Goal: Task Accomplishment & Management: Complete application form

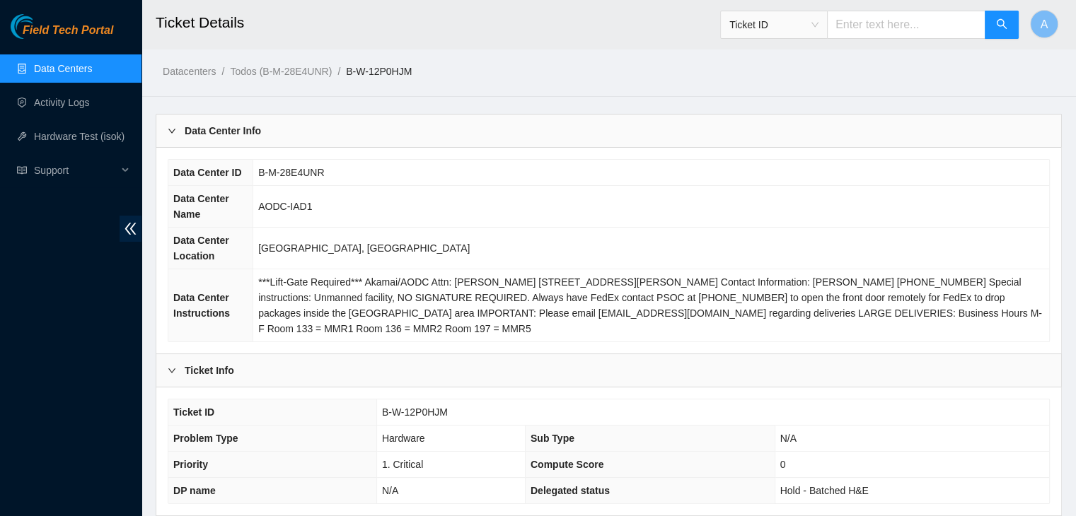
click at [83, 63] on link "Data Centers" at bounding box center [63, 68] width 58 height 11
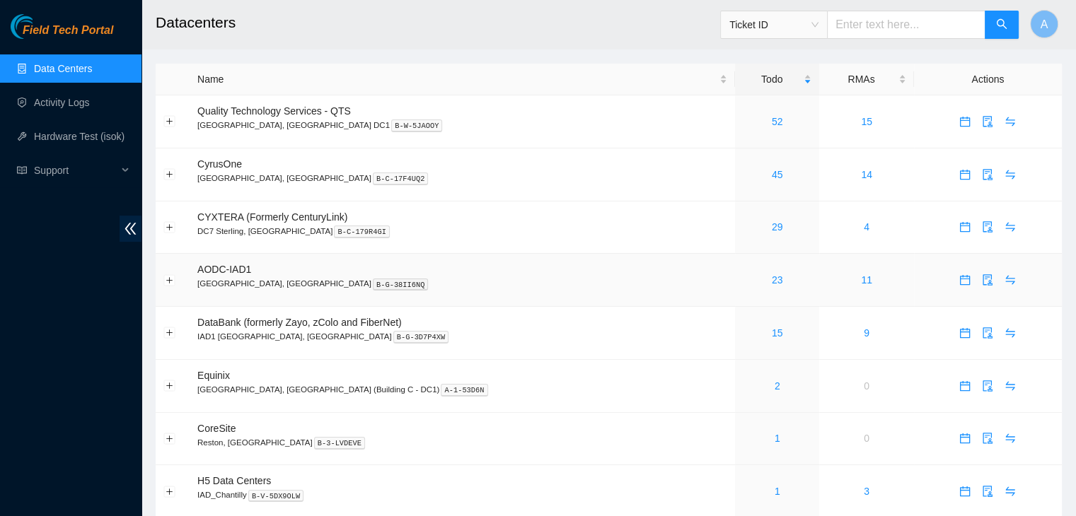
click at [771, 274] on link "23" at bounding box center [776, 279] width 11 height 11
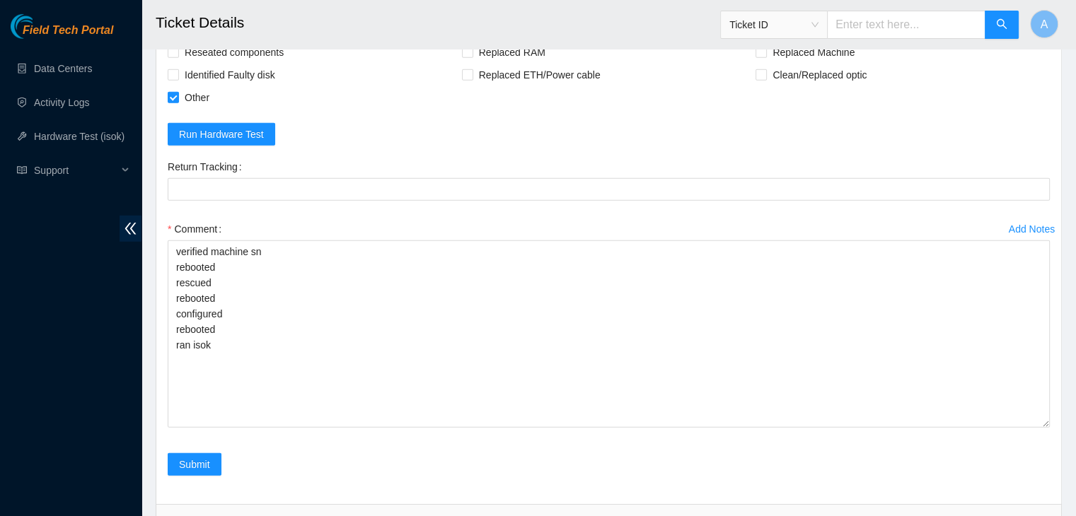
scroll to position [4184, 0]
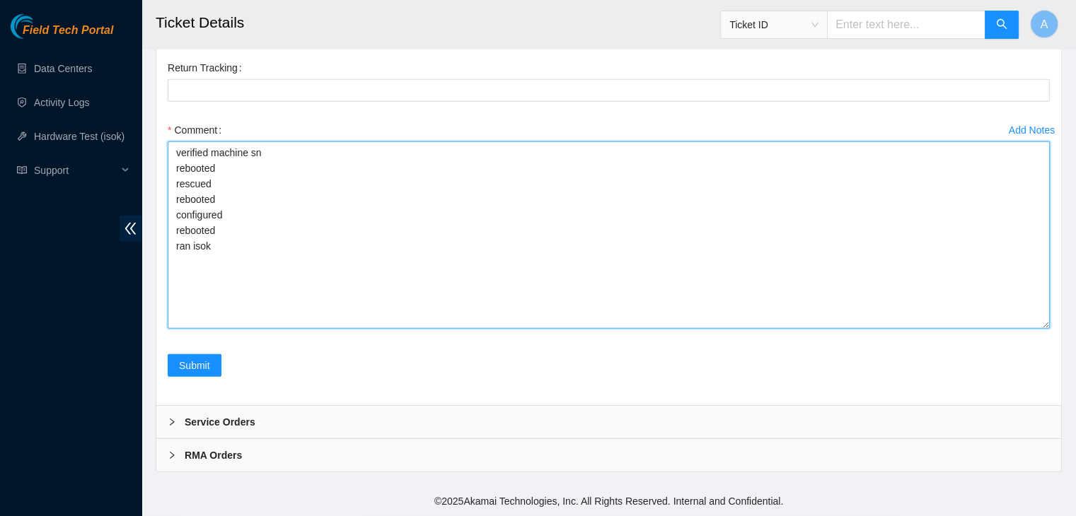
click at [438, 234] on textarea "verified machine sn rebooted rescued rebooted configured rebooted ran isok" at bounding box center [609, 234] width 882 height 187
paste textarea "Running tests...S....rrrr..rrSSSSsasaS The following hosts were not tested: 23.…"
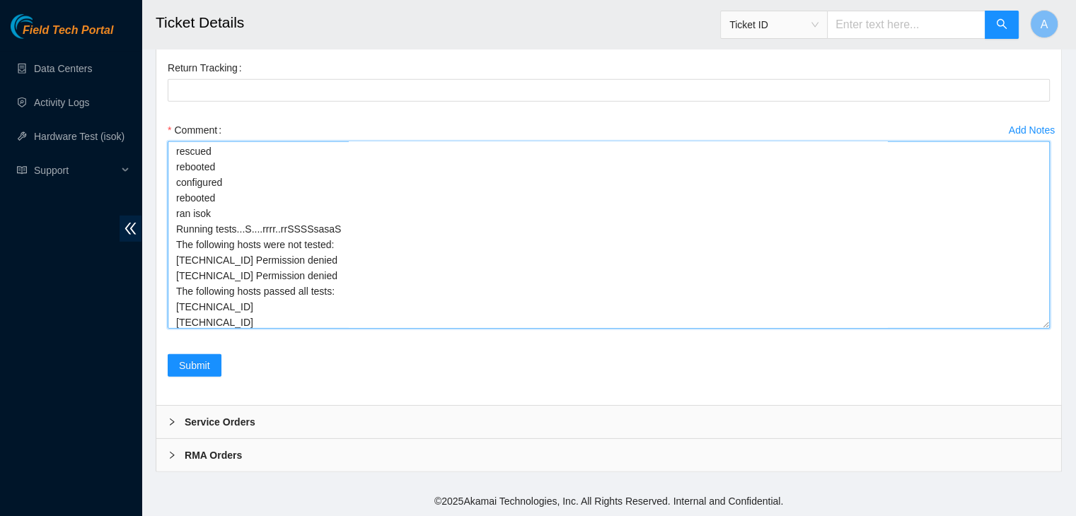
scroll to position [37, 0]
drag, startPoint x: 235, startPoint y: 320, endPoint x: 165, endPoint y: 322, distance: 70.0
click at [165, 322] on div "Add Notes Comment verified machine sn rebooted rescued rebooted configured rebo…" at bounding box center [608, 236] width 893 height 235
drag, startPoint x: 321, startPoint y: 286, endPoint x: 158, endPoint y: 257, distance: 165.9
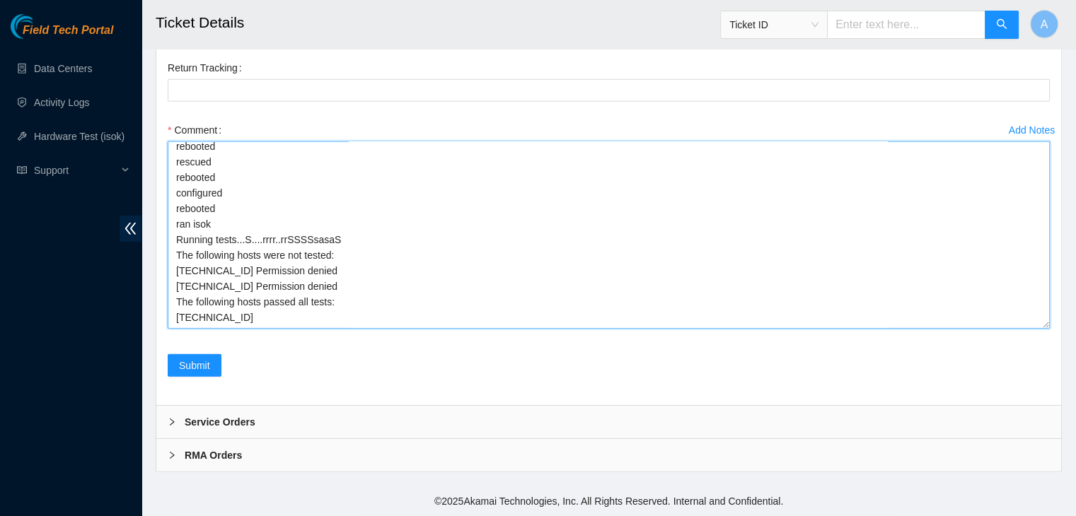
click at [158, 257] on div "Rebooted Rescued Replaced disk Reseated components Replaced RAM Replaced Machin…" at bounding box center [608, 156] width 904 height 497
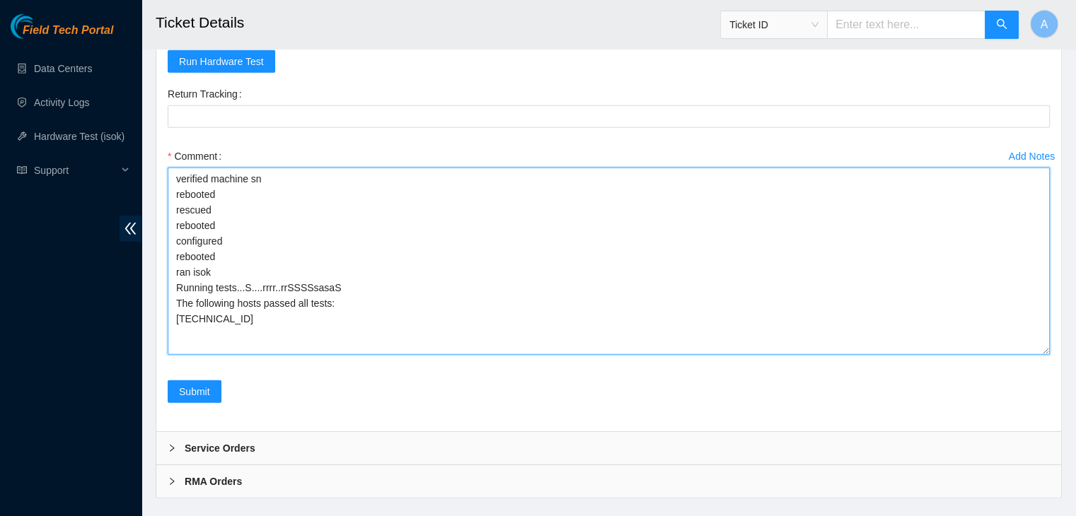
scroll to position [4148, 0]
type textarea "verified machine sn rebooted rescued rebooted configured rebooted ran isok Runn…"
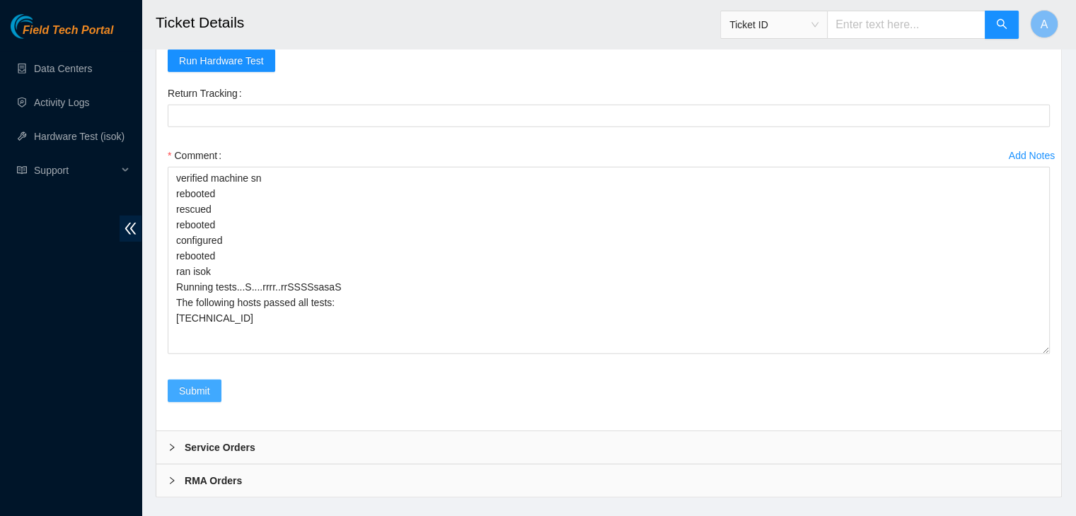
click at [209, 397] on span "Submit" at bounding box center [194, 391] width 31 height 16
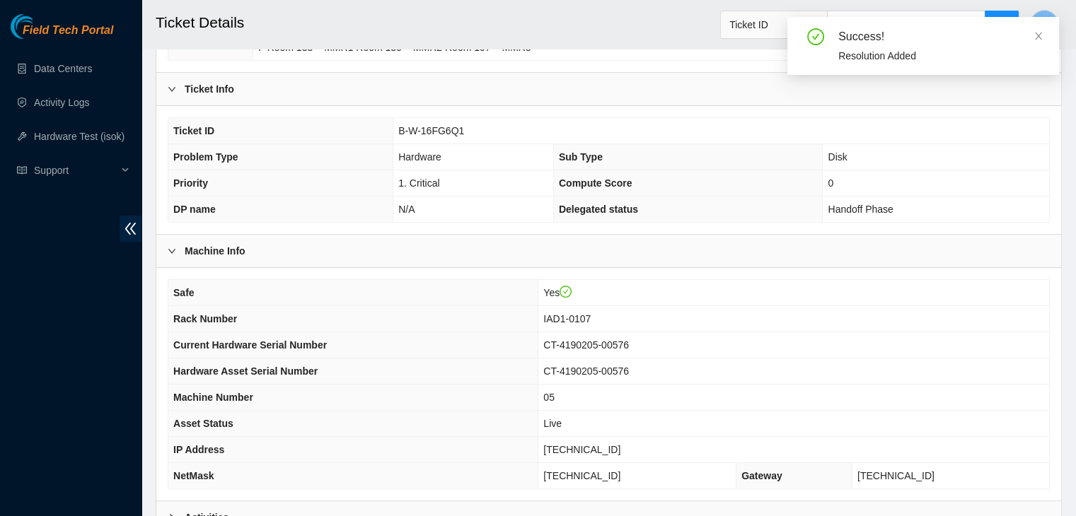
scroll to position [439, 0]
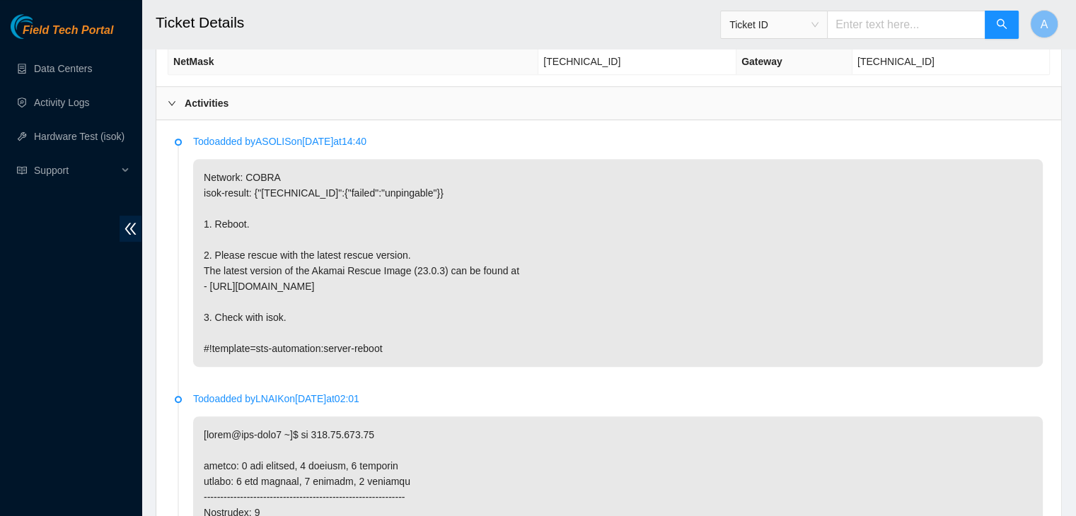
scroll to position [707, 0]
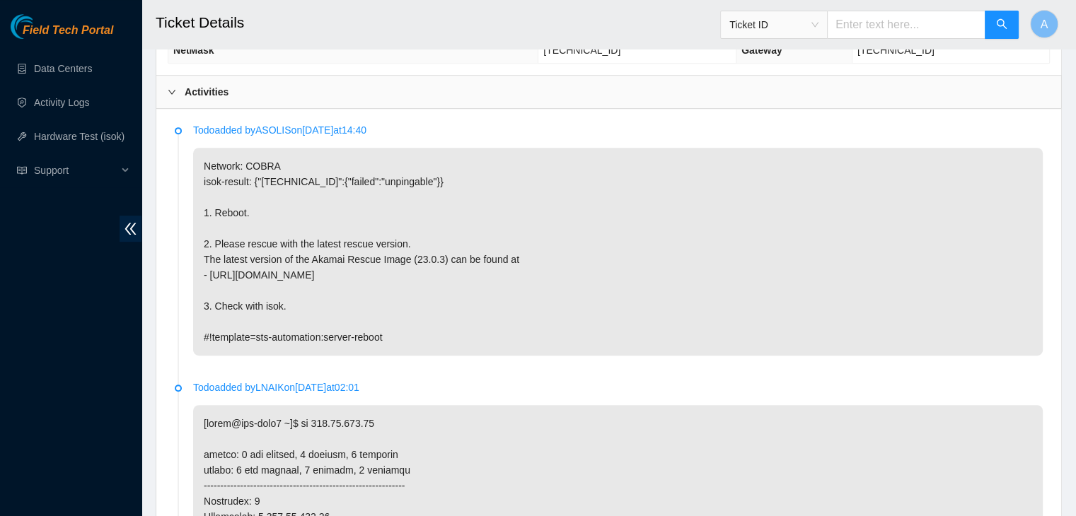
click at [453, 315] on p "Network: COBRA isok-result: {"[TECHNICAL_ID]":{"failed":"unpingable"}} 1. Reboo…" at bounding box center [617, 252] width 849 height 208
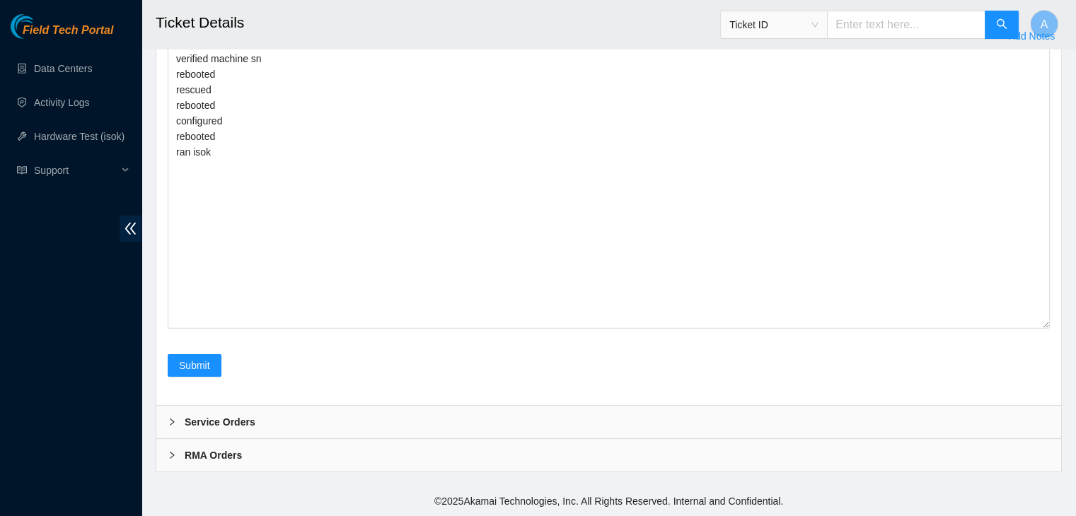
scroll to position [4371, 0]
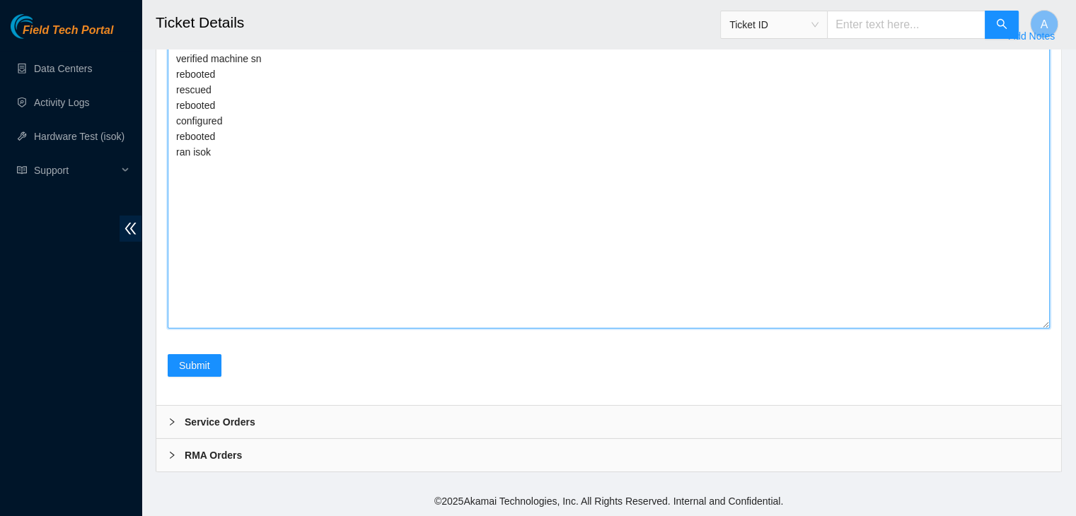
click at [420, 256] on textarea "verified machine sn rebooted rescued rebooted configured rebooted ran isok" at bounding box center [609, 187] width 882 height 281
paste textarea "Running tests...S....rrrr..rrSSSSsasaS The following hosts were not tested: 23.…"
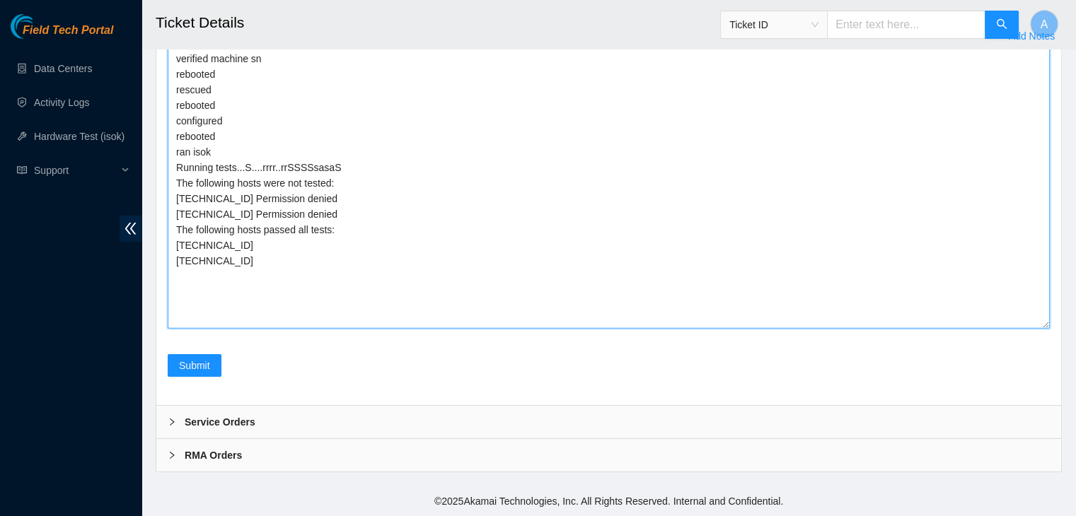
drag, startPoint x: 331, startPoint y: 216, endPoint x: 176, endPoint y: 187, distance: 157.6
click at [176, 187] on textarea "verified machine sn rebooted rescued rebooted configured rebooted ran isok Runn…" at bounding box center [609, 187] width 882 height 281
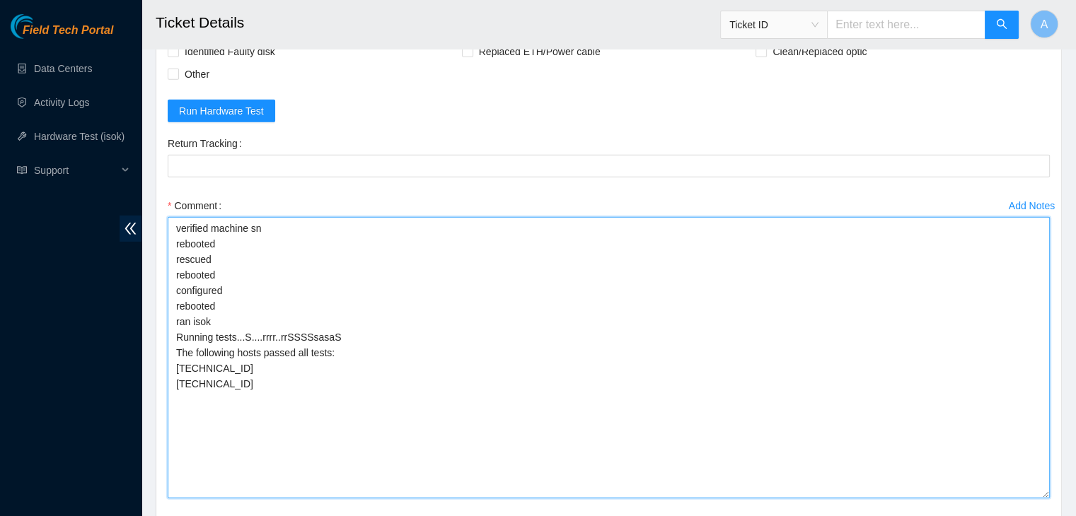
scroll to position [4372, 0]
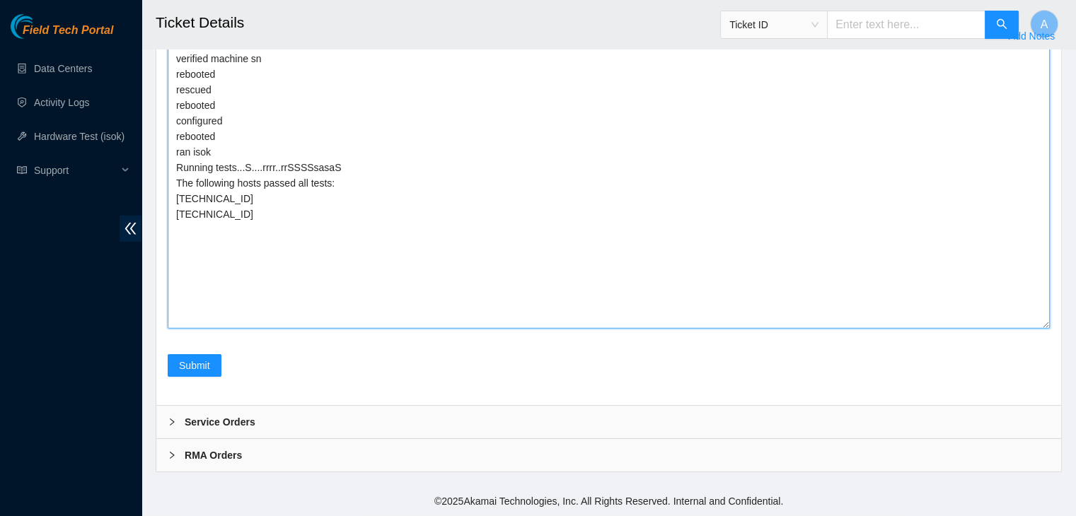
click at [274, 207] on textarea "verified machine sn rebooted rescued rebooted configured rebooted ran isok Runn…" at bounding box center [609, 187] width 882 height 281
drag, startPoint x: 252, startPoint y: 197, endPoint x: 173, endPoint y: 197, distance: 79.2
click at [173, 197] on textarea "verified machine sn rebooted rescued rebooted configured rebooted ran isok Runn…" at bounding box center [609, 187] width 882 height 281
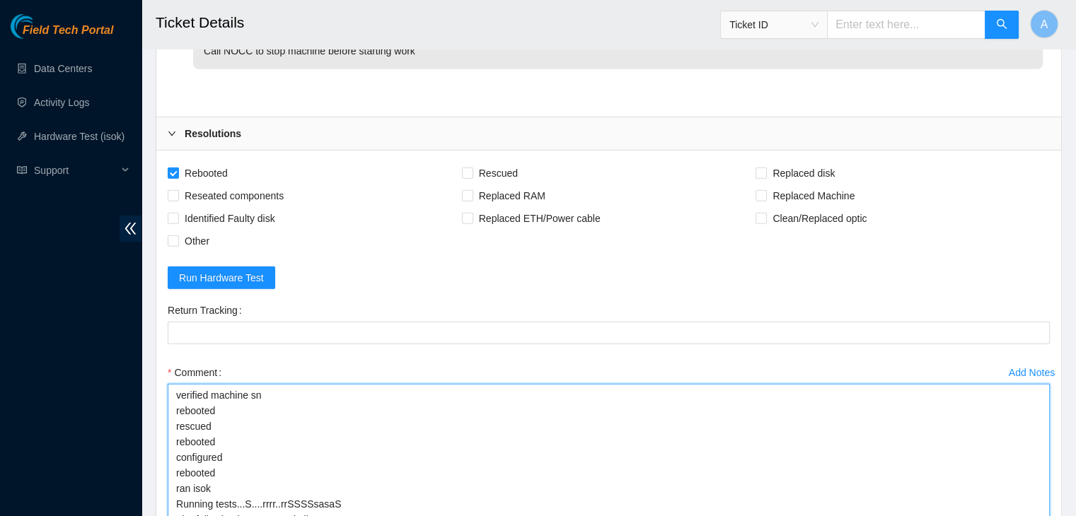
scroll to position [4009, 0]
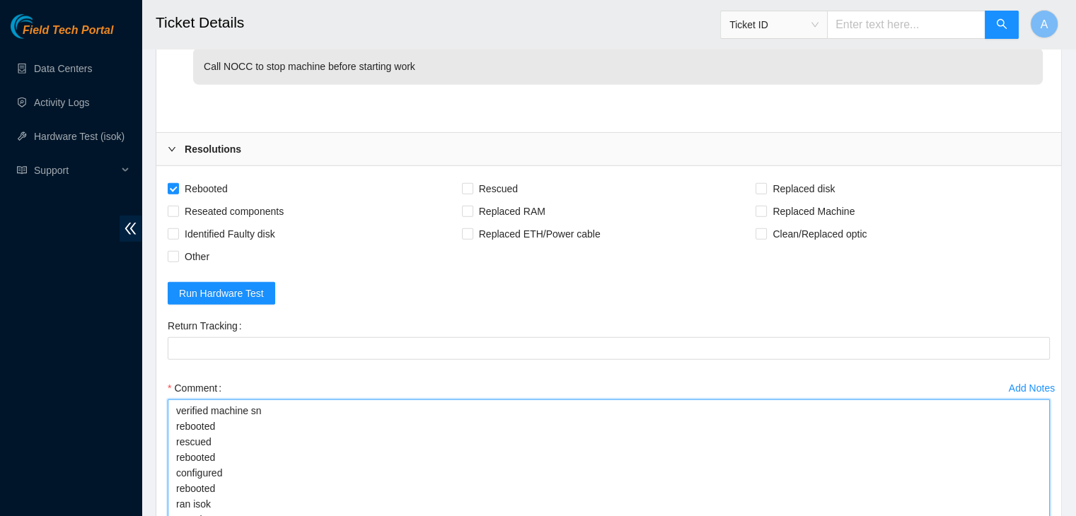
type textarea "verified machine sn rebooted rescued rebooted configured rebooted ran isok Runn…"
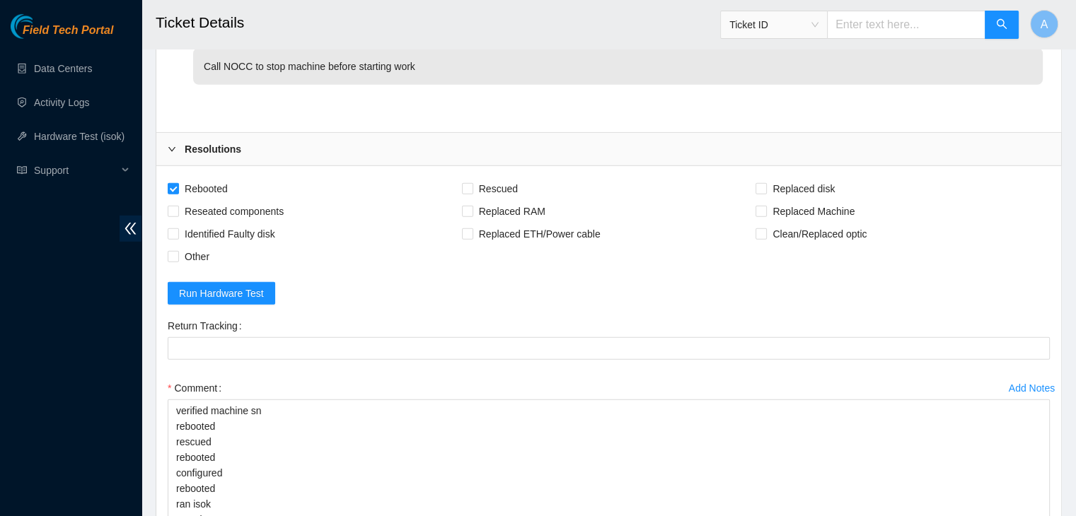
click at [478, 200] on span "Rescued" at bounding box center [498, 188] width 50 height 23
click at [472, 193] on input "Rescued" at bounding box center [467, 188] width 10 height 10
checkbox input "true"
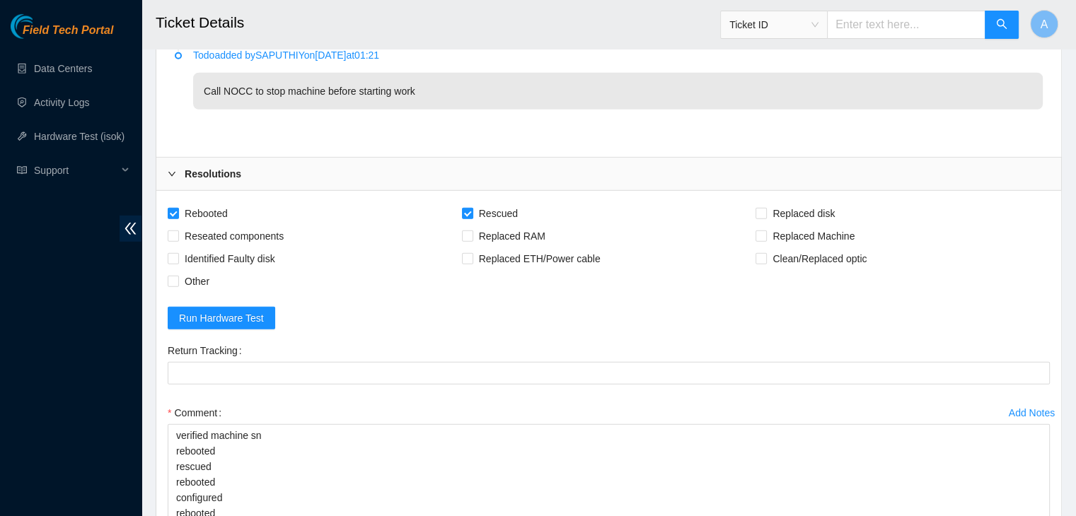
scroll to position [3985, 0]
click at [201, 292] on span "Other" at bounding box center [197, 280] width 36 height 23
click at [177, 285] on input "Other" at bounding box center [173, 280] width 10 height 10
checkbox input "true"
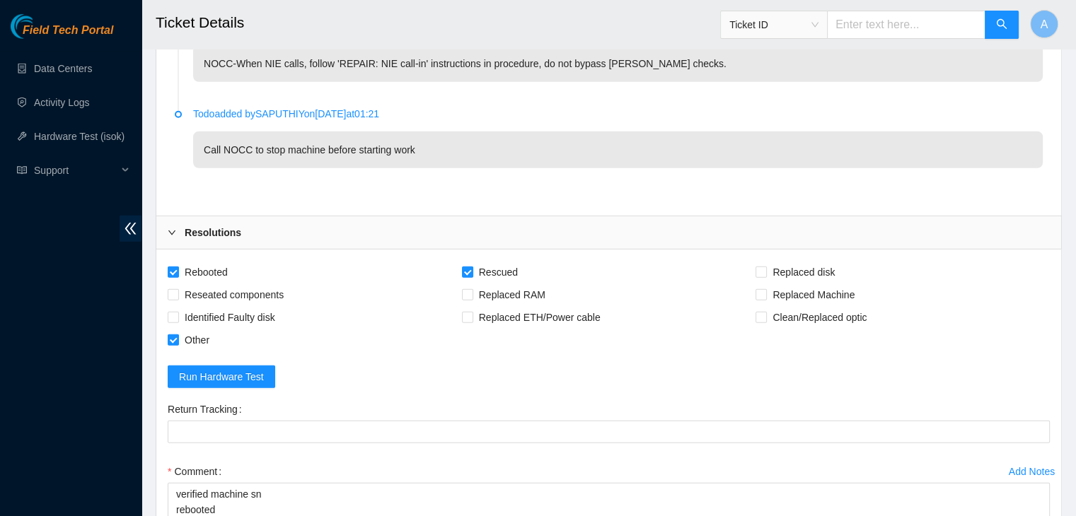
scroll to position [4272, 0]
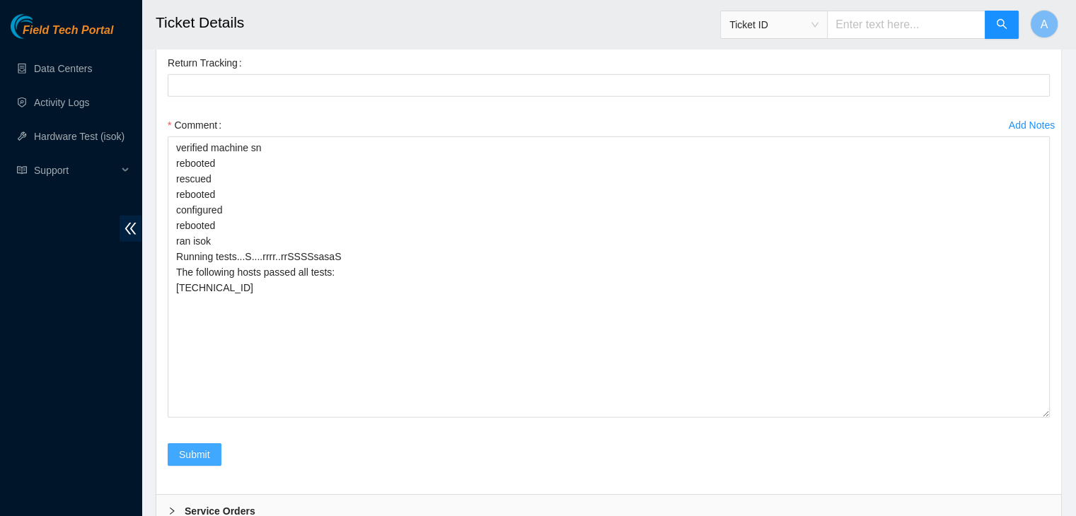
click at [204, 462] on span "Submit" at bounding box center [194, 455] width 31 height 16
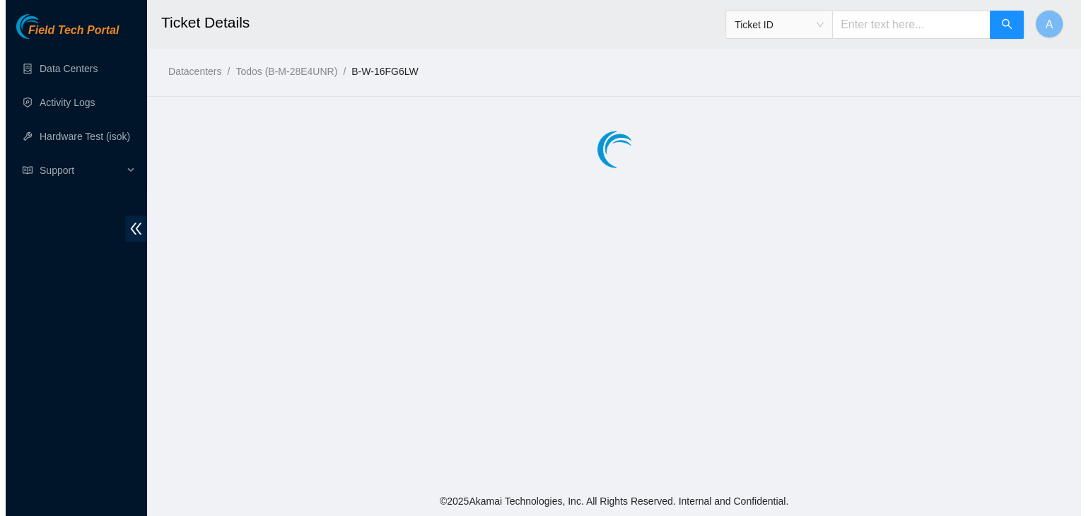
scroll to position [0, 0]
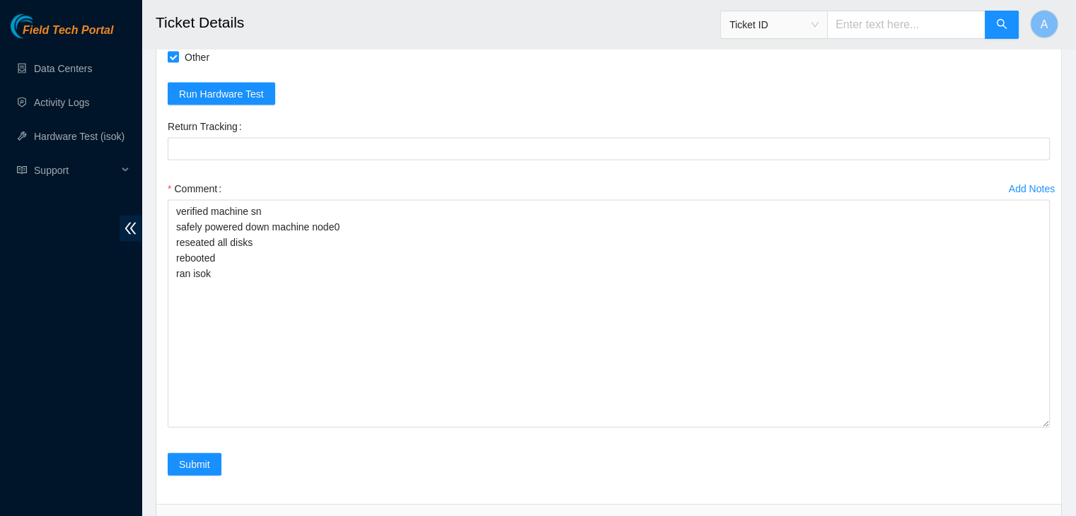
scroll to position [3140, 0]
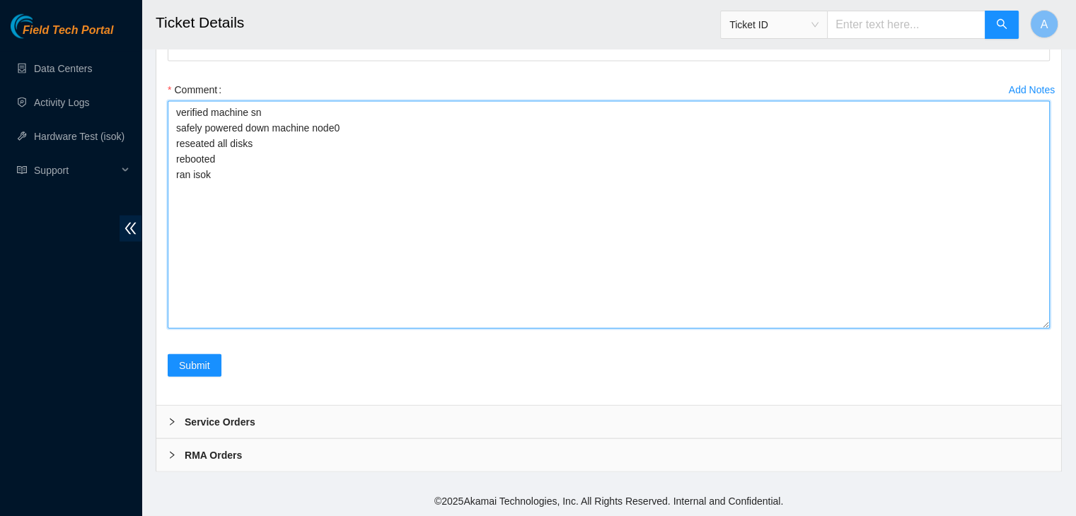
click at [499, 261] on textarea "verified machine sn safely powered down machine node0 reseated all disks reboot…" at bounding box center [609, 215] width 882 height 228
paste textarea "Running tests...S....rrrr..rrSSSSsasaS The following hosts were not tested: 23.…"
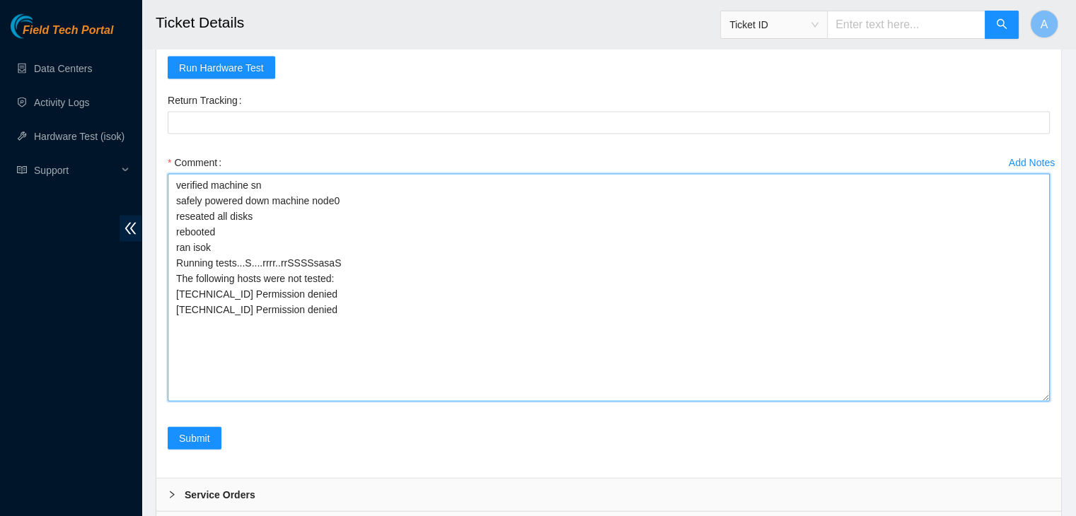
scroll to position [3026, 0]
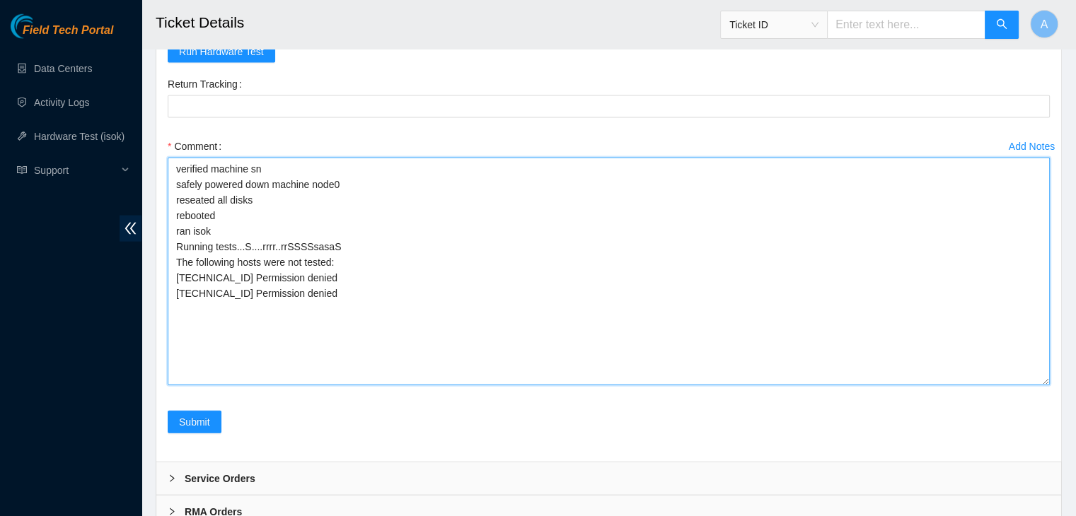
drag, startPoint x: 337, startPoint y: 346, endPoint x: 158, endPoint y: 230, distance: 213.0
click at [158, 230] on div "Rebooted Rescued Replaced disk Reseated components Replaced RAM Replaced Machin…" at bounding box center [608, 192] width 904 height 537
type textarea "verified machine sn safely powered down machine node0 reseated all disks reboot…"
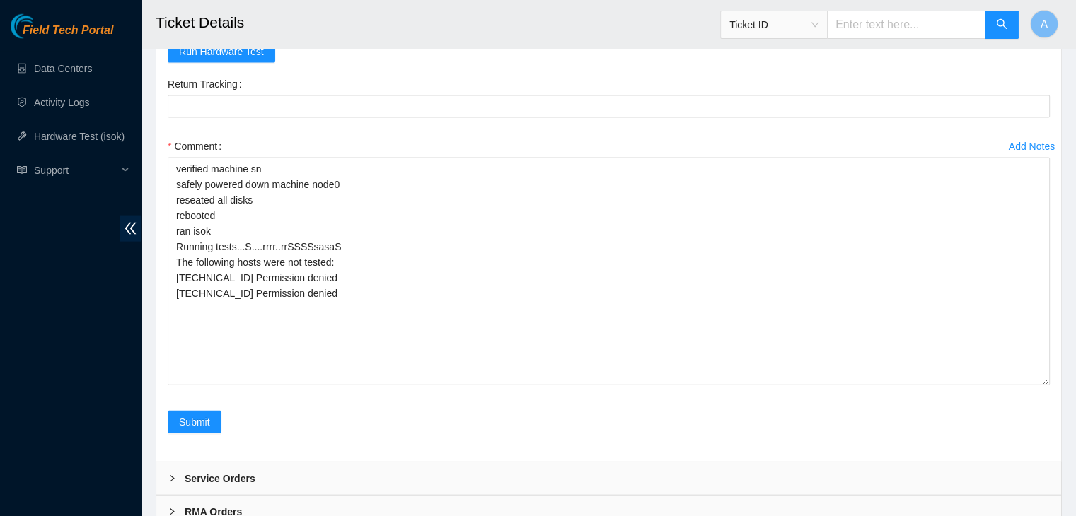
click at [51, 392] on div "Field Tech Portal Data Centers Activity Logs Hardware Test (isok) Support" at bounding box center [70, 265] width 141 height 502
click at [204, 430] on span "Submit" at bounding box center [194, 422] width 31 height 16
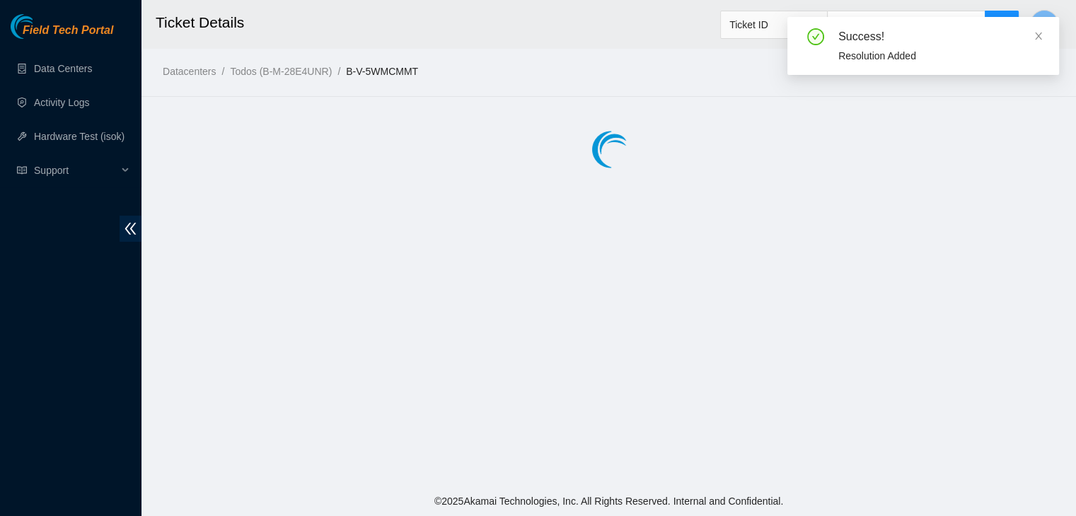
scroll to position [0, 0]
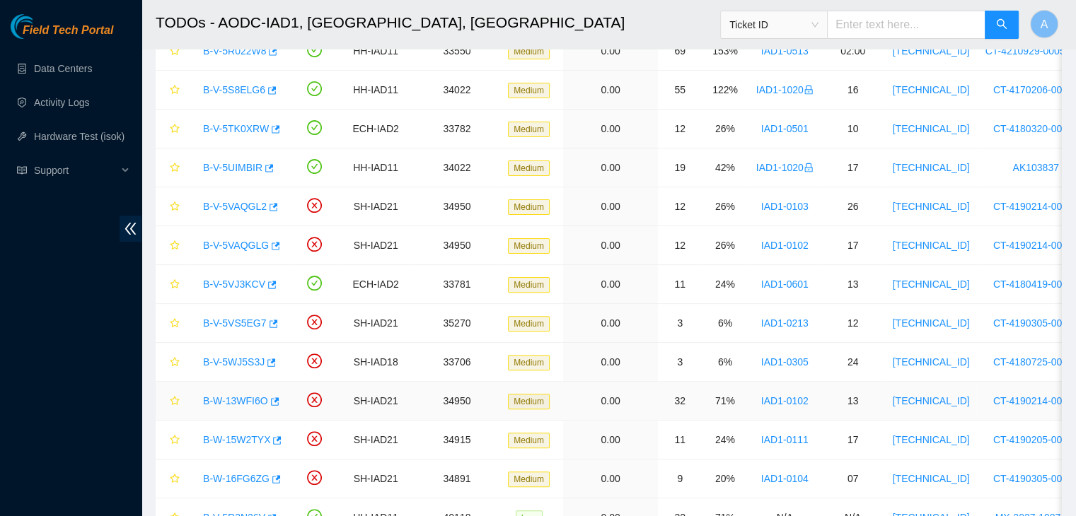
scroll to position [392, 0]
click at [73, 101] on link "Activity Logs" at bounding box center [62, 102] width 56 height 11
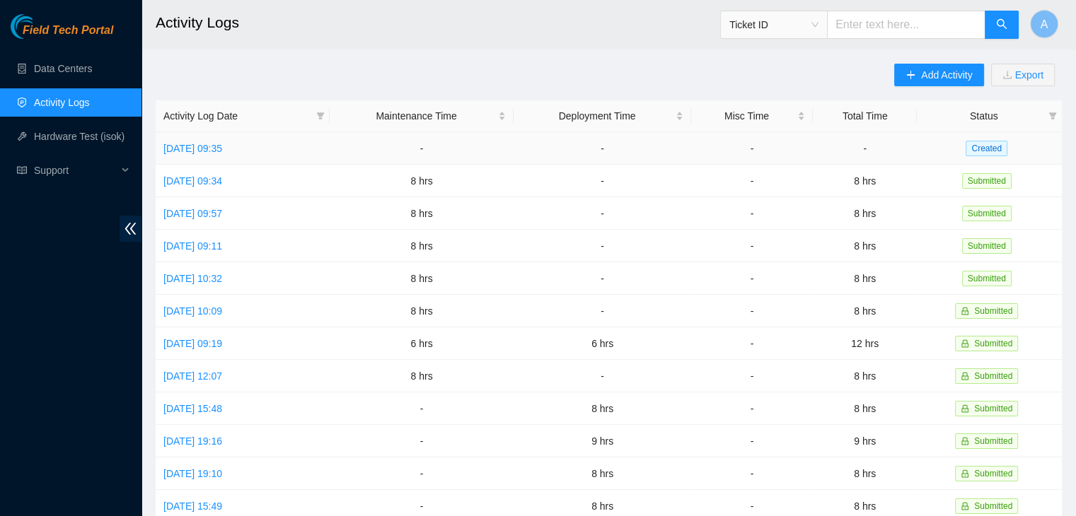
click at [210, 148] on link "[DATE] 09:35" at bounding box center [192, 148] width 59 height 11
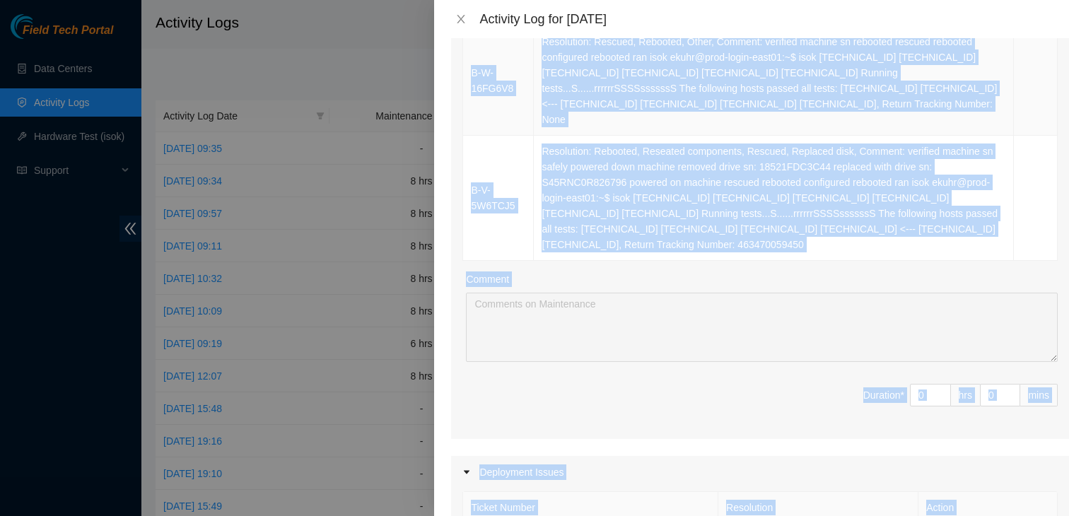
scroll to position [1572, 0]
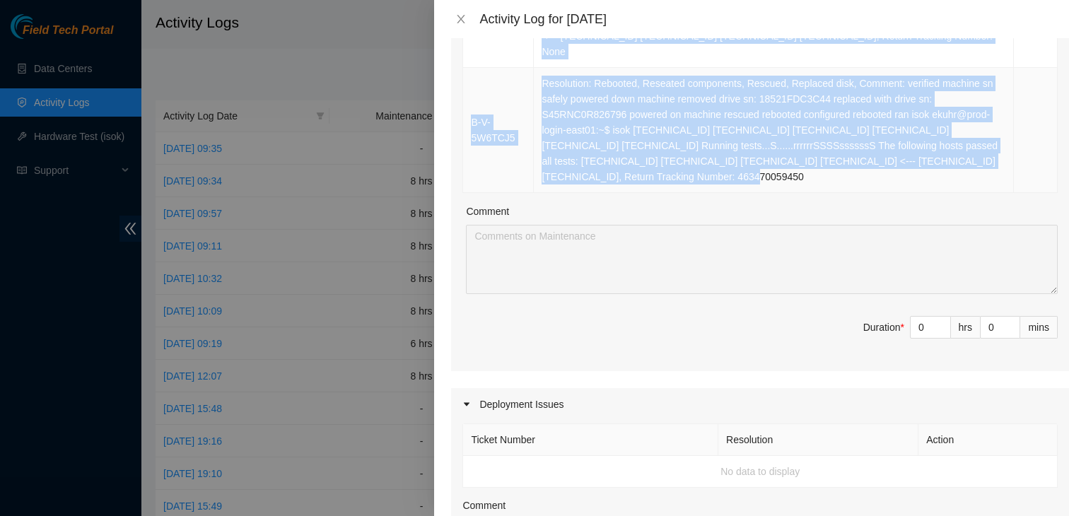
drag, startPoint x: 466, startPoint y: 67, endPoint x: 936, endPoint y: 163, distance: 480.0
copy table "Ticket Number Resolution Action B-V-5W6USF1 Resolution: Rebooted, Rescued, Repl…"
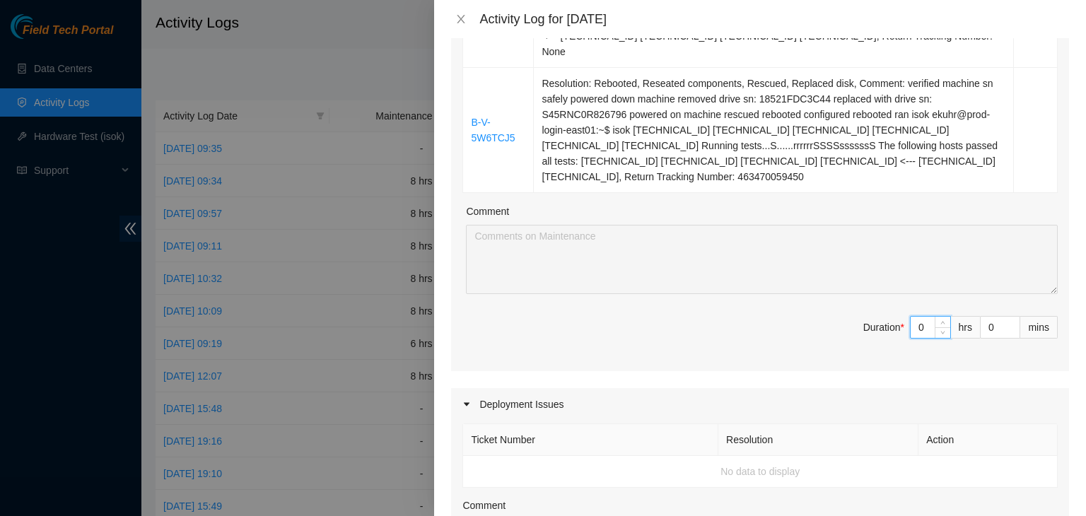
click at [920, 317] on input "0" at bounding box center [931, 327] width 40 height 21
type input "8"
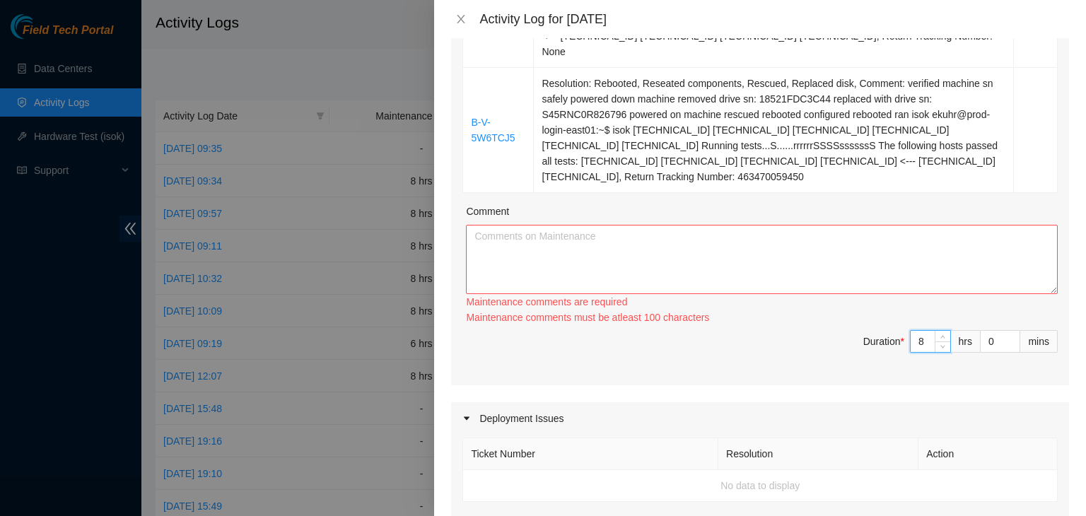
type input "8"
click at [908, 235] on textarea "Comment" at bounding box center [762, 259] width 592 height 69
paste textarea "Ticket Number Resolution Action B-V-5W6USF1 Resolution: Rebooted, Rescued, Repl…"
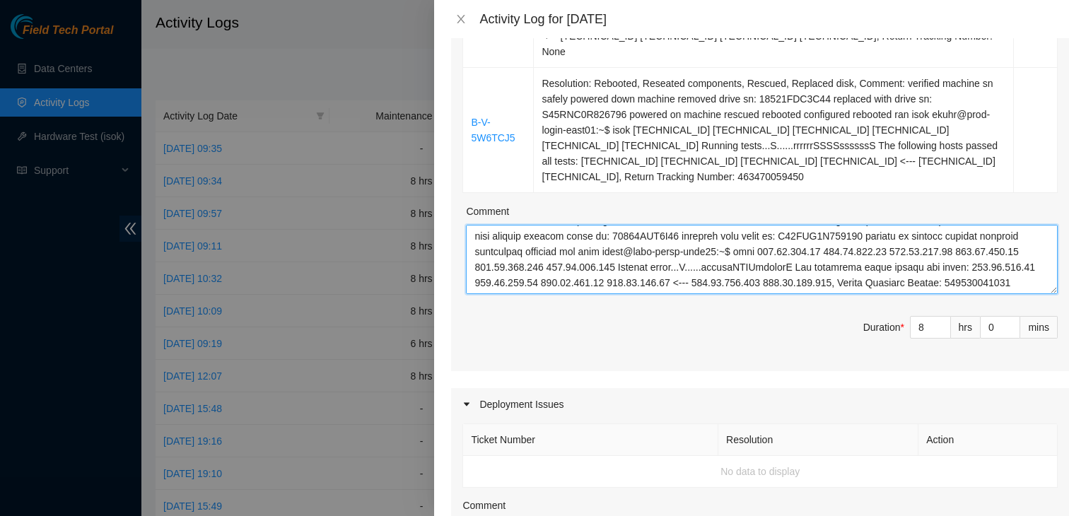
scroll to position [2070, 0]
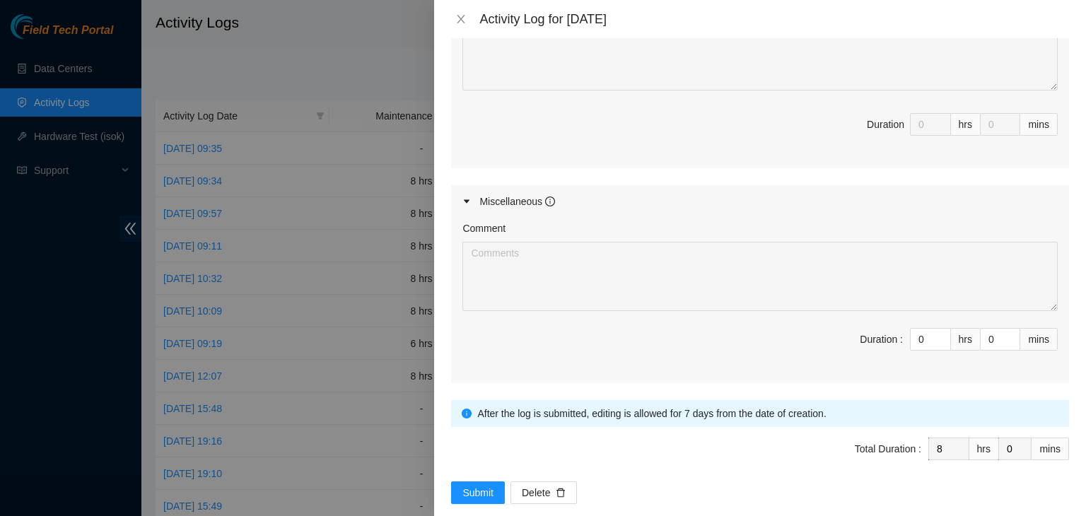
type textarea "Ticket Number Resolution Action B-V-5W6USF1 Resolution: Rebooted, Rescued, Repl…"
click at [478, 485] on span "Submit" at bounding box center [477, 493] width 31 height 16
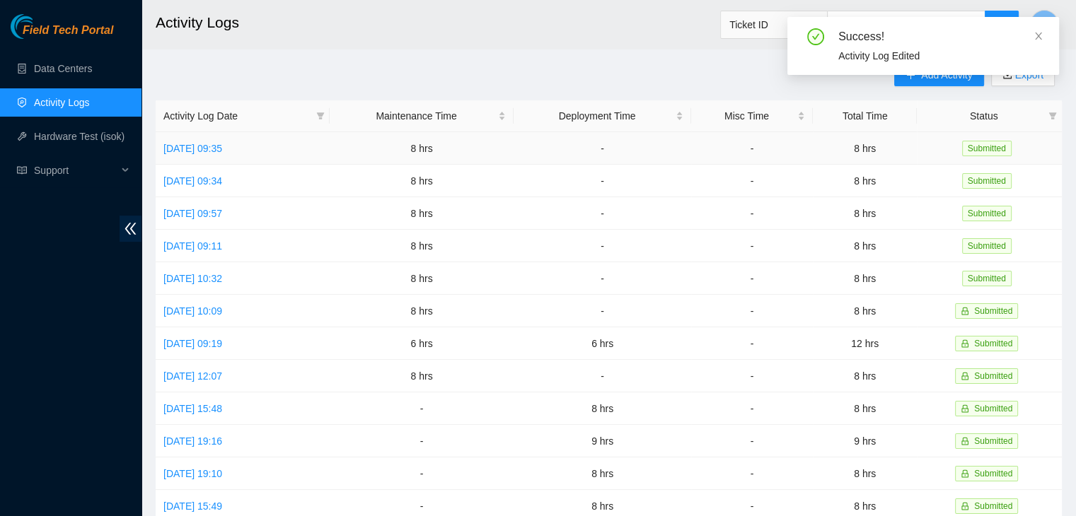
click at [222, 146] on link "[DATE] 09:35" at bounding box center [192, 148] width 59 height 11
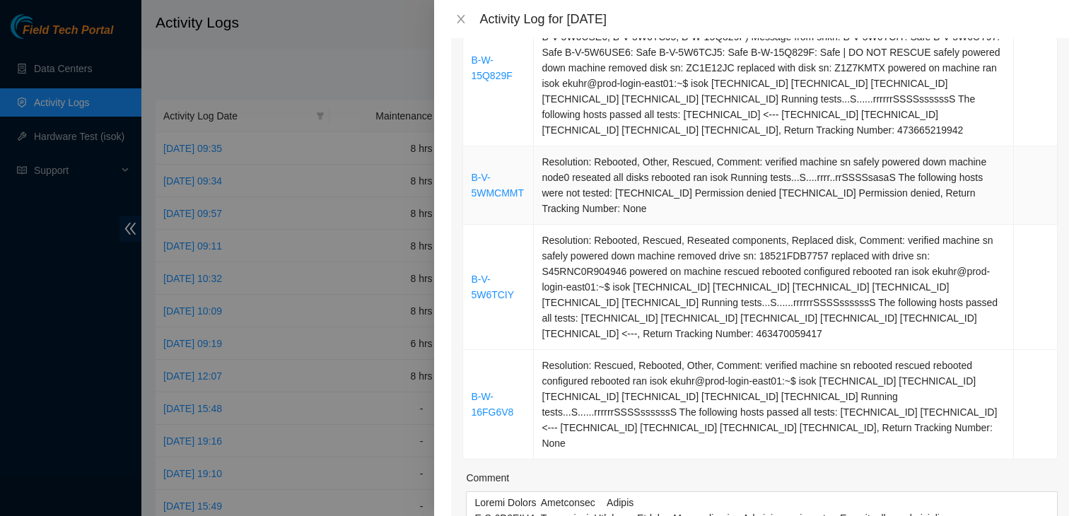
scroll to position [1340, 0]
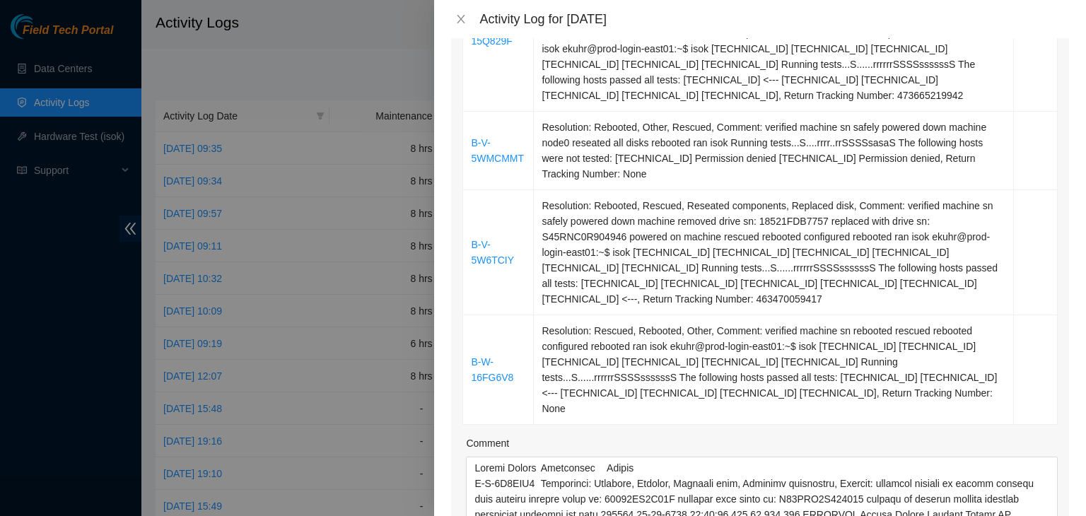
click at [472, 18] on div "Activity Log for [DATE]" at bounding box center [760, 19] width 618 height 16
click at [462, 18] on icon "close" at bounding box center [462, 19] width 8 height 8
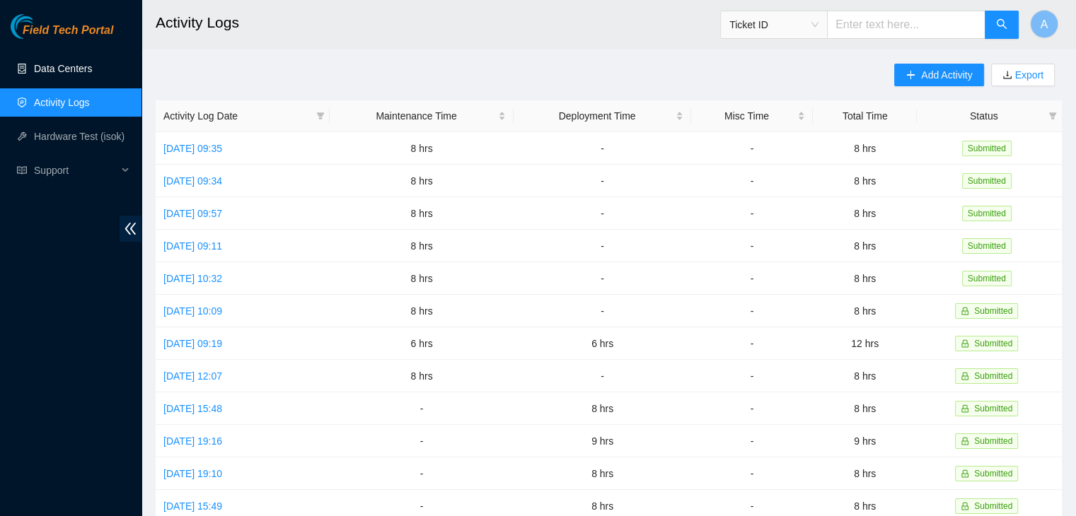
click at [86, 63] on link "Data Centers" at bounding box center [63, 68] width 58 height 11
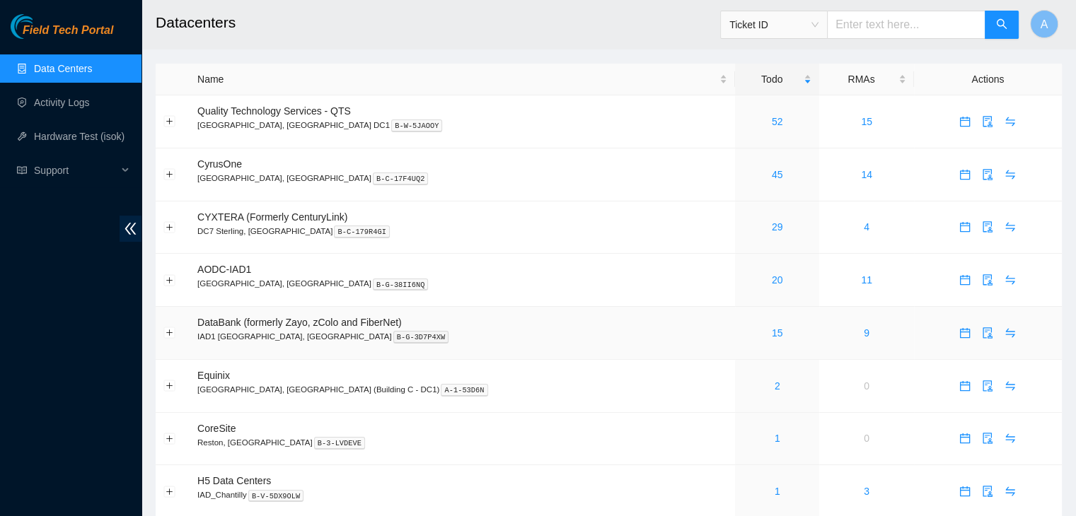
click at [771, 332] on link "15" at bounding box center [776, 332] width 11 height 11
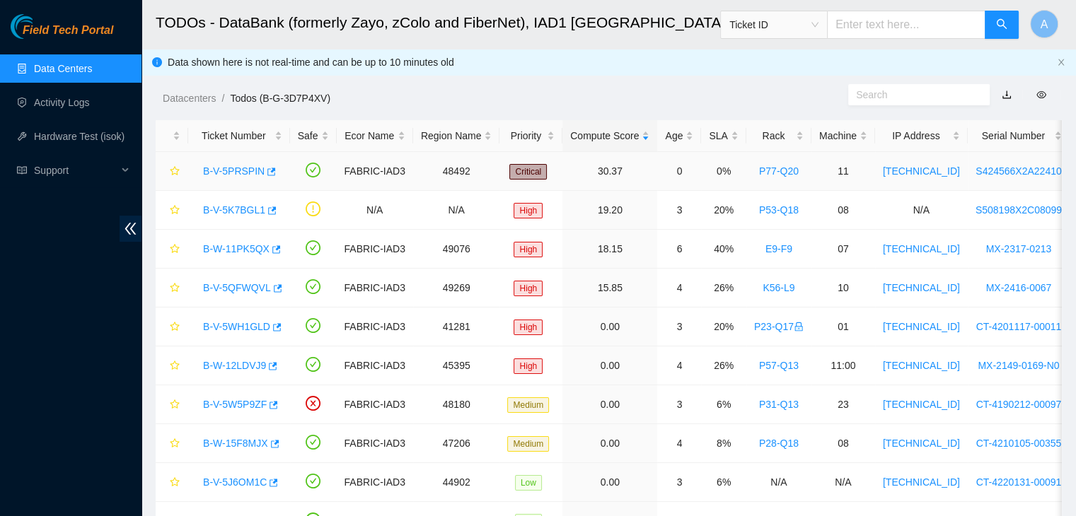
click at [245, 162] on div "B-V-5PRSPIN" at bounding box center [239, 171] width 86 height 23
click at [247, 173] on link "B-V-5PRSPIN" at bounding box center [234, 170] width 62 height 11
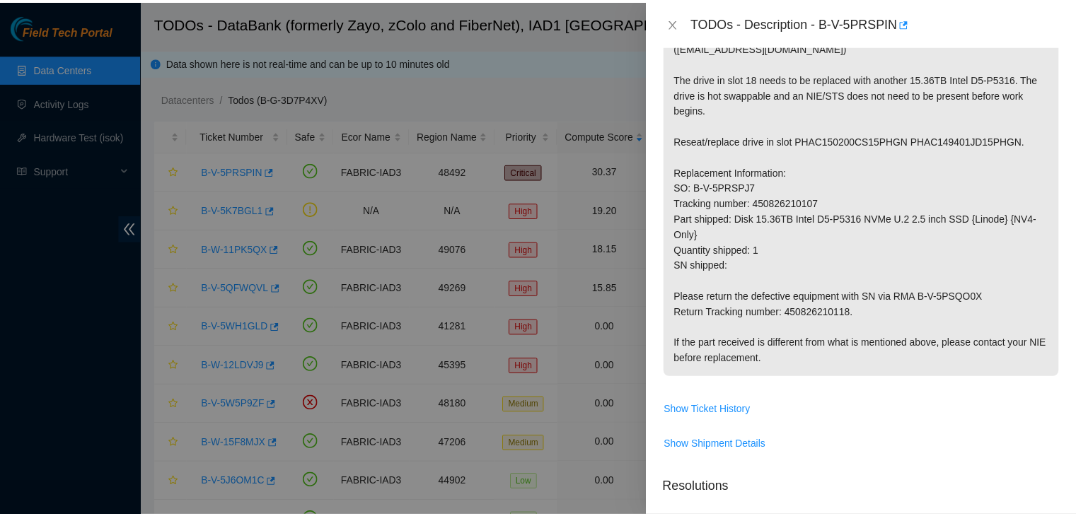
scroll to position [280, 0]
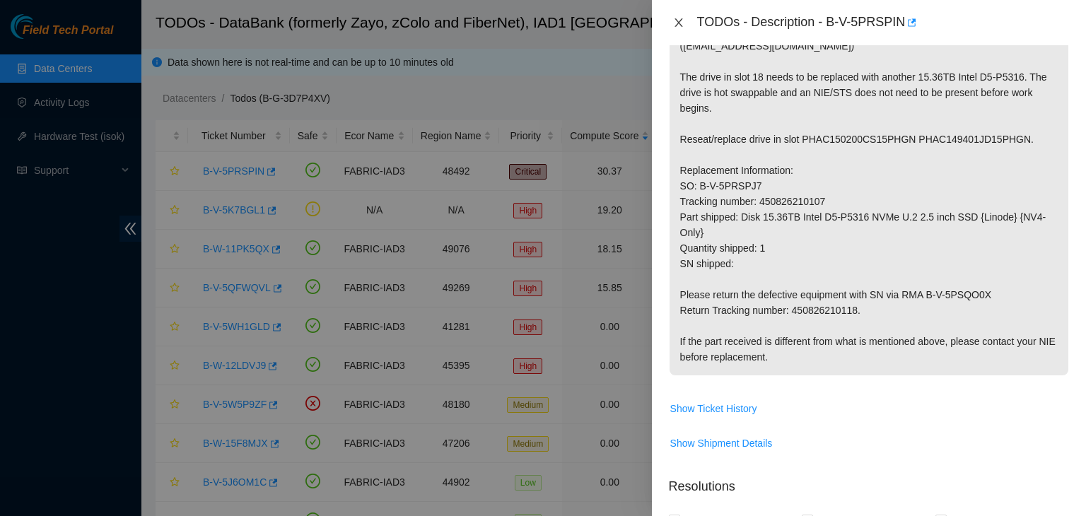
click at [681, 16] on button "Close" at bounding box center [679, 22] width 20 height 13
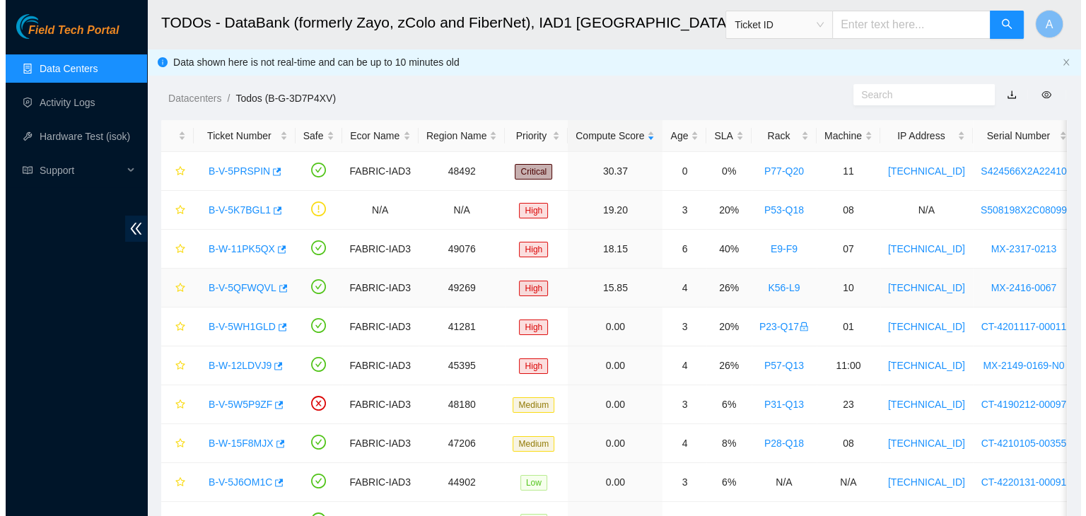
scroll to position [272, 0]
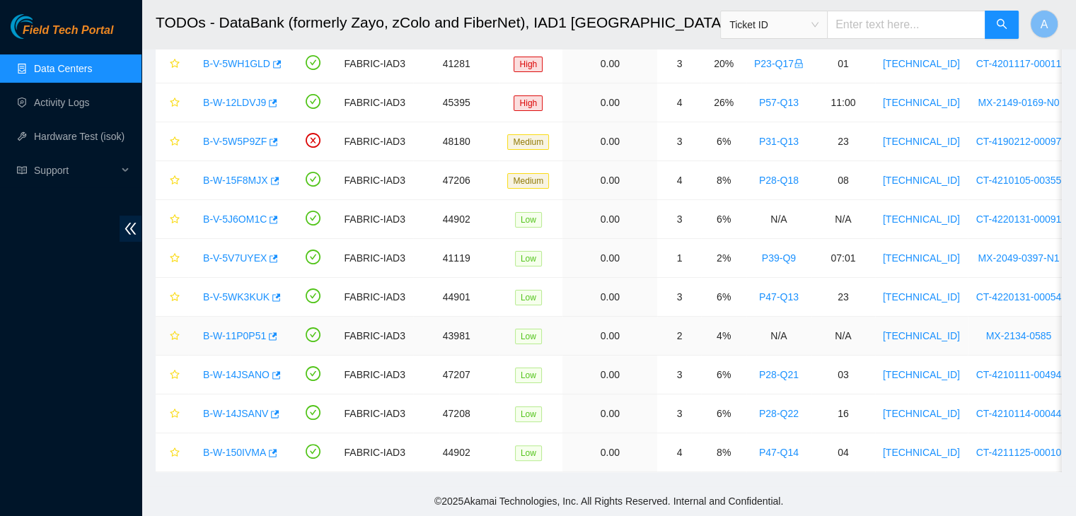
click at [243, 330] on link "B-W-11P0P51" at bounding box center [234, 335] width 63 height 11
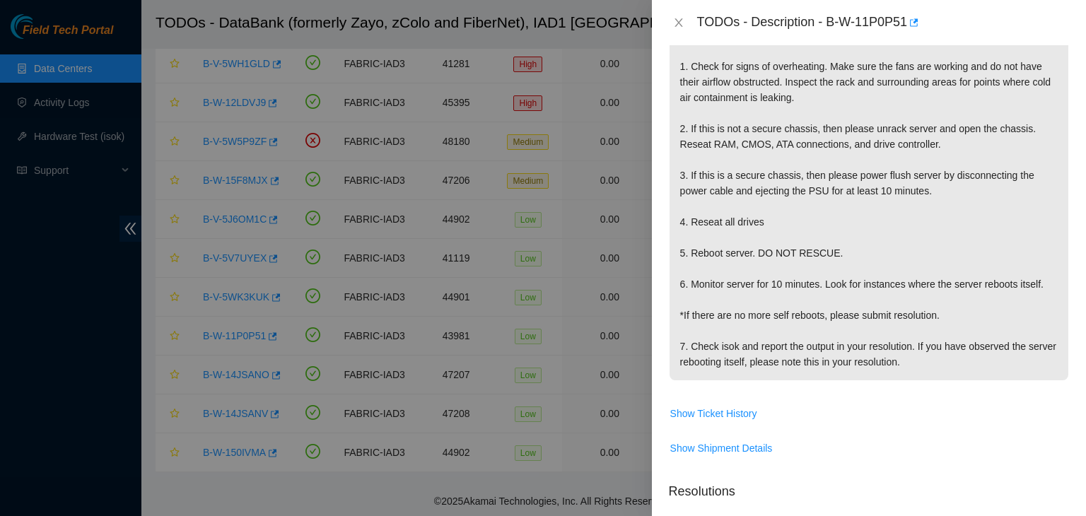
scroll to position [271, 0]
click at [733, 409] on span "Show Ticket History" at bounding box center [713, 413] width 87 height 16
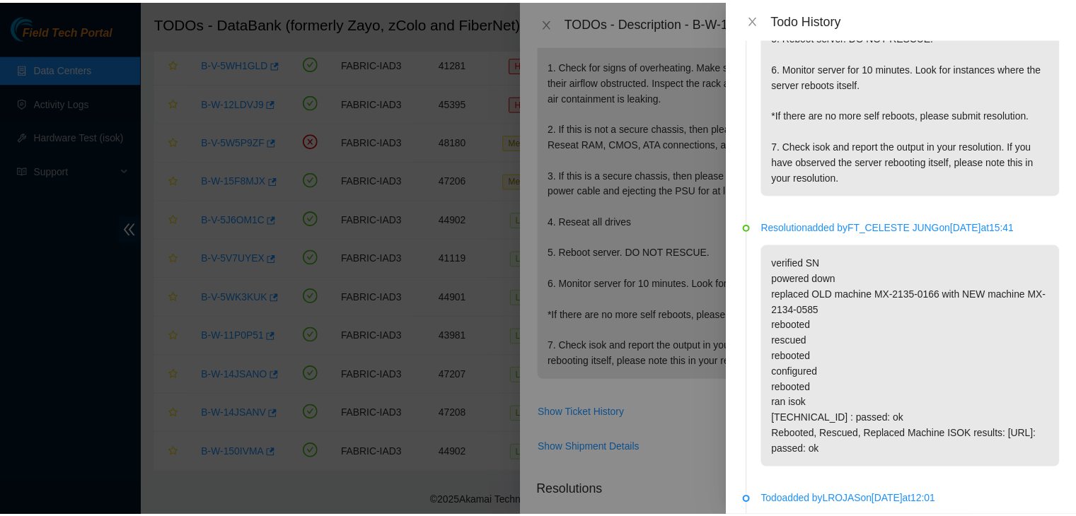
scroll to position [0, 0]
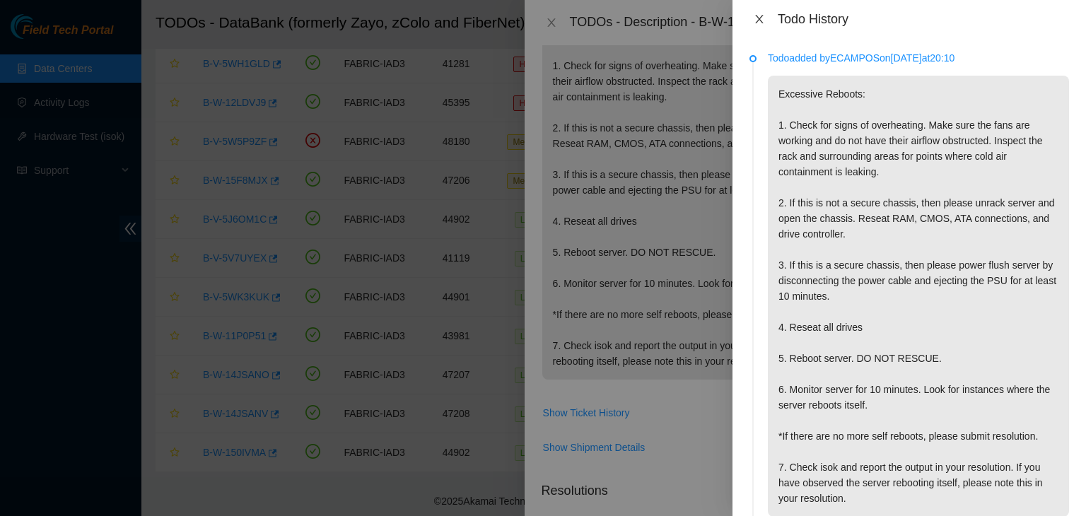
click at [762, 16] on icon "close" at bounding box center [759, 19] width 8 height 8
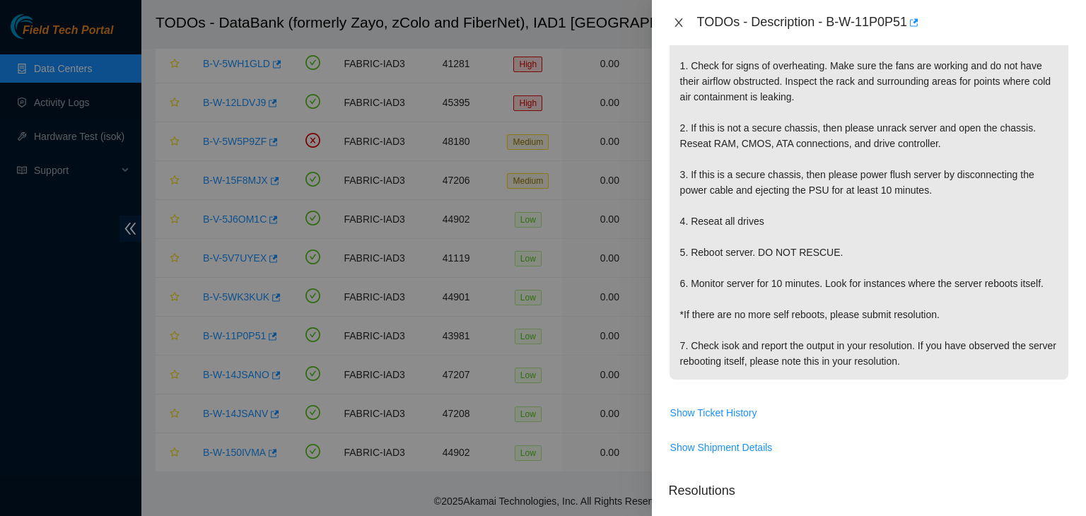
click at [684, 19] on icon "close" at bounding box center [678, 22] width 11 height 11
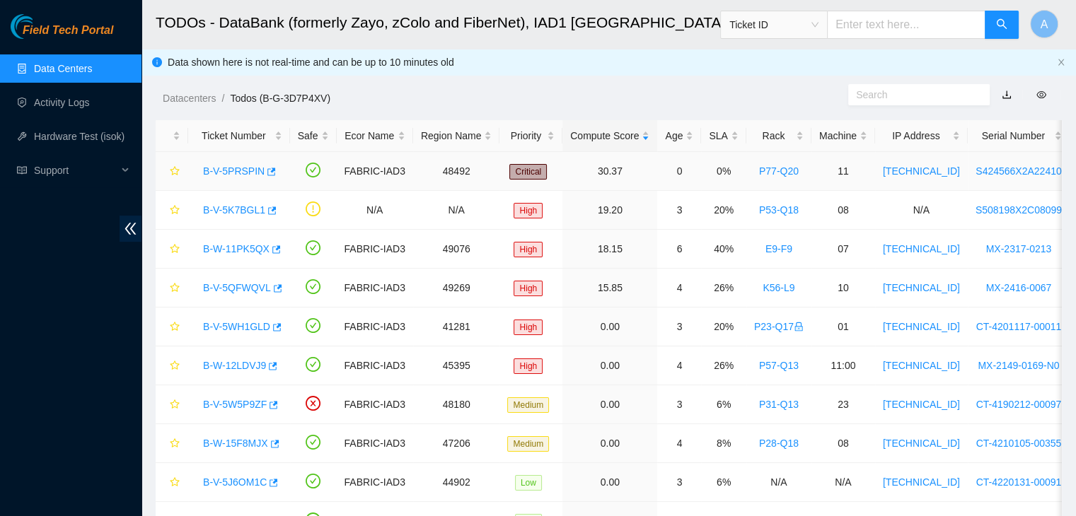
click at [237, 167] on link "B-V-5PRSPIN" at bounding box center [234, 170] width 62 height 11
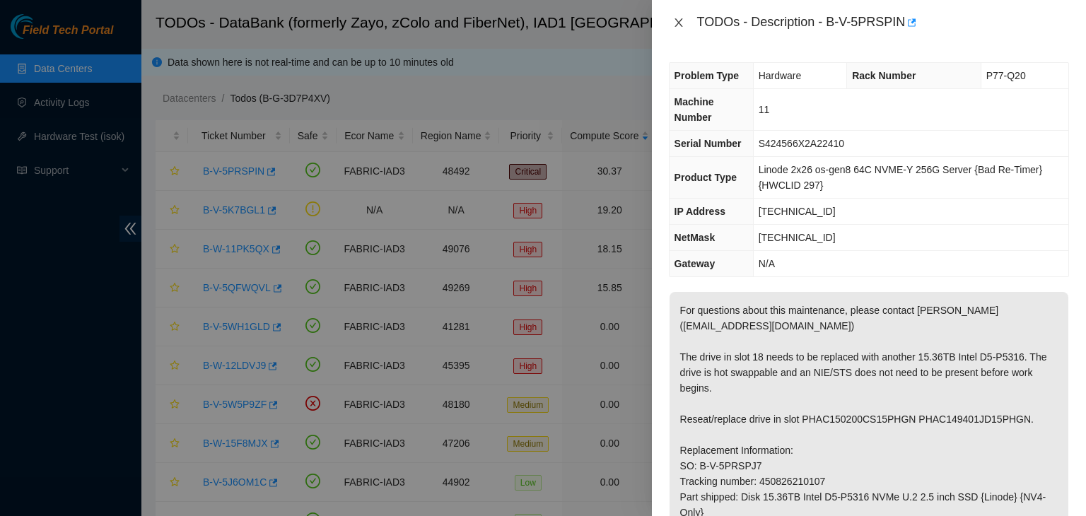
click at [683, 21] on icon "close" at bounding box center [678, 22] width 11 height 11
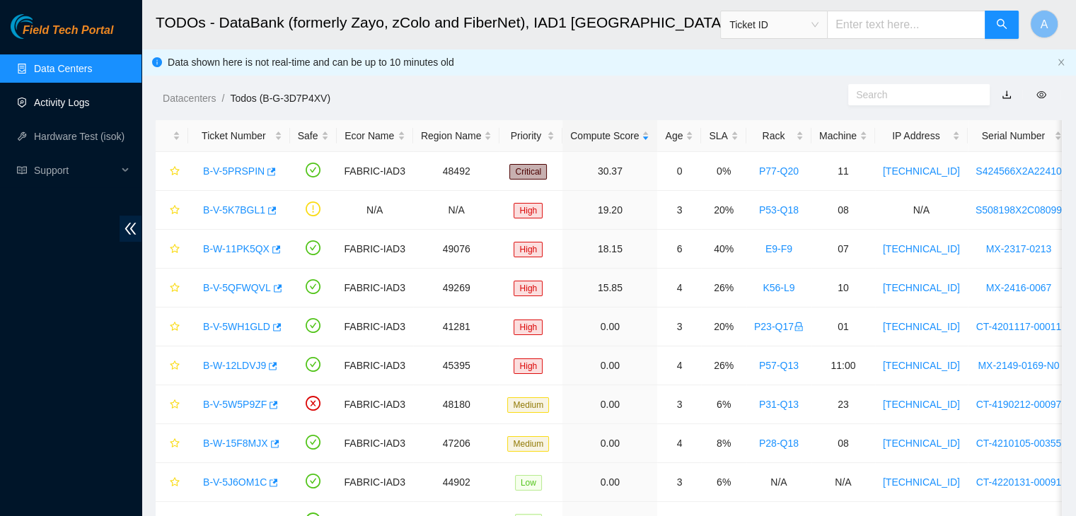
click at [79, 97] on link "Activity Logs" at bounding box center [62, 102] width 56 height 11
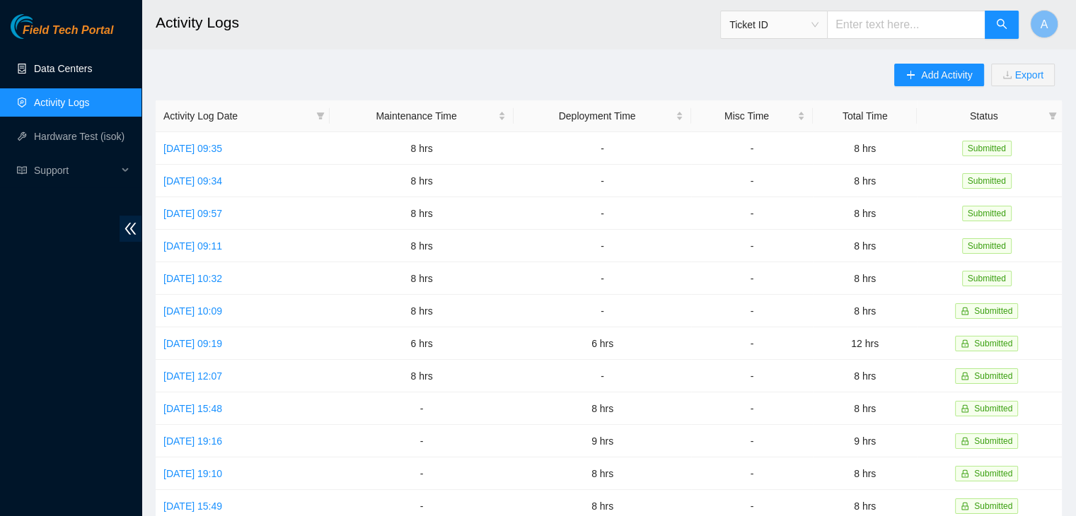
click at [78, 68] on link "Data Centers" at bounding box center [63, 68] width 58 height 11
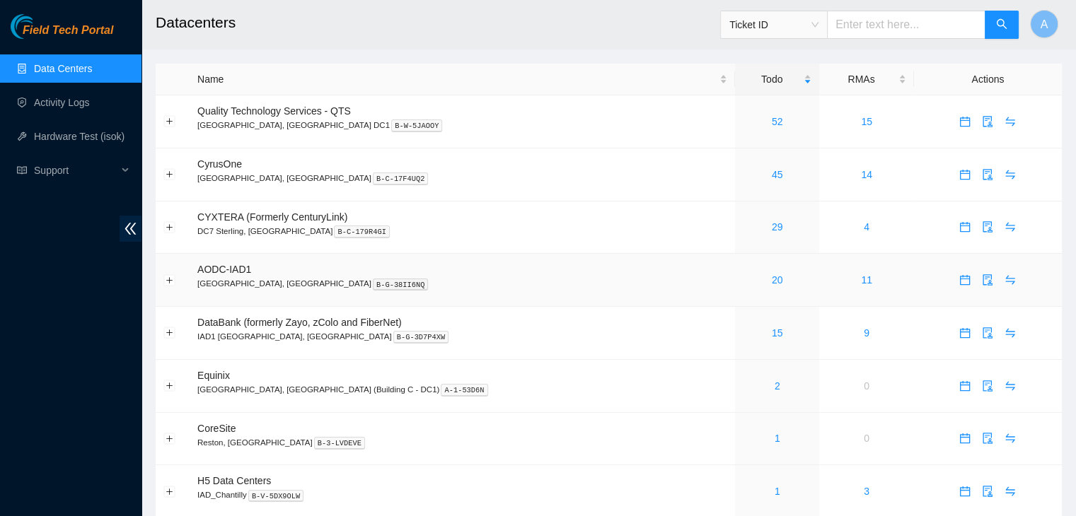
click at [771, 277] on link "20" at bounding box center [776, 279] width 11 height 11
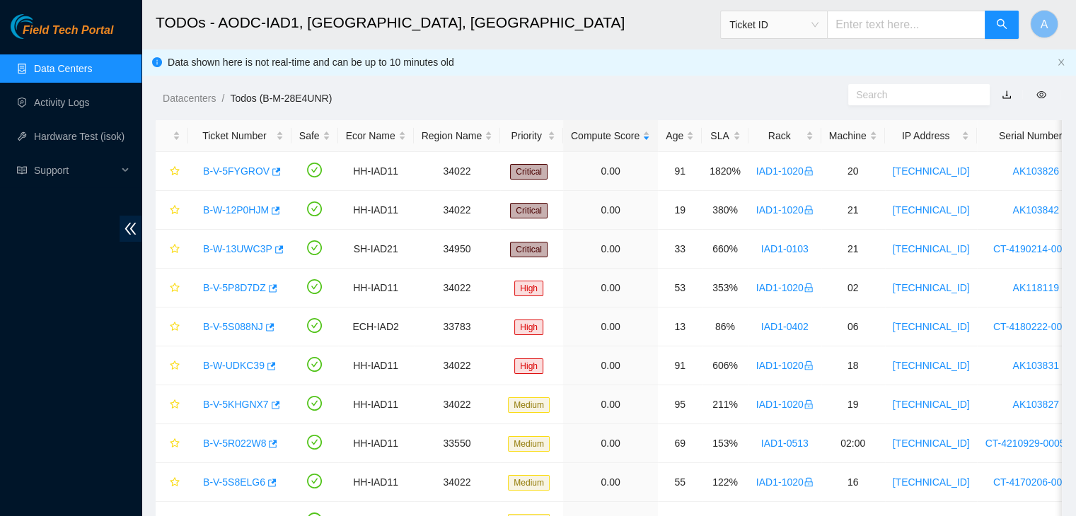
click at [780, 128] on div "Rack" at bounding box center [784, 136] width 57 height 16
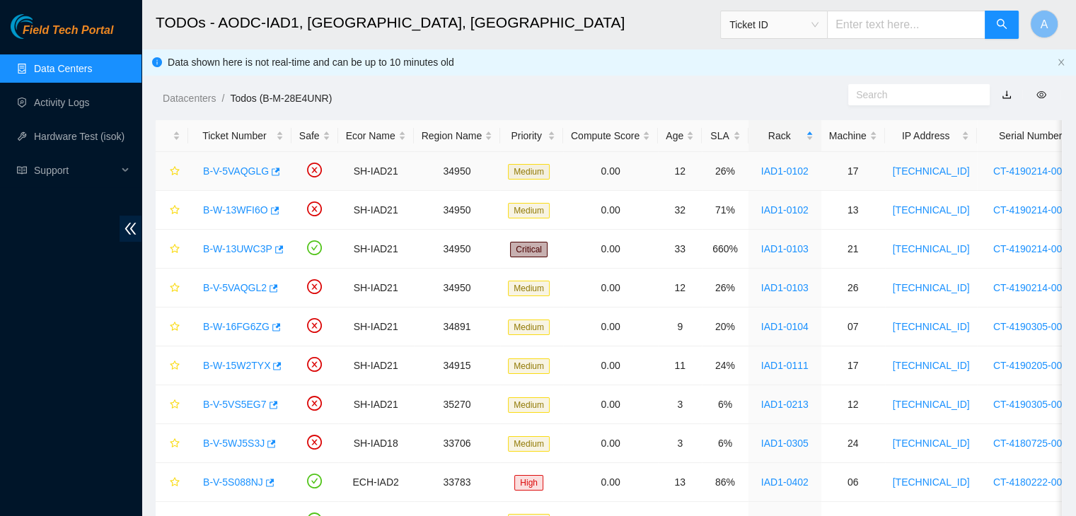
click at [232, 173] on link "B-V-5VAQGLG" at bounding box center [236, 170] width 66 height 11
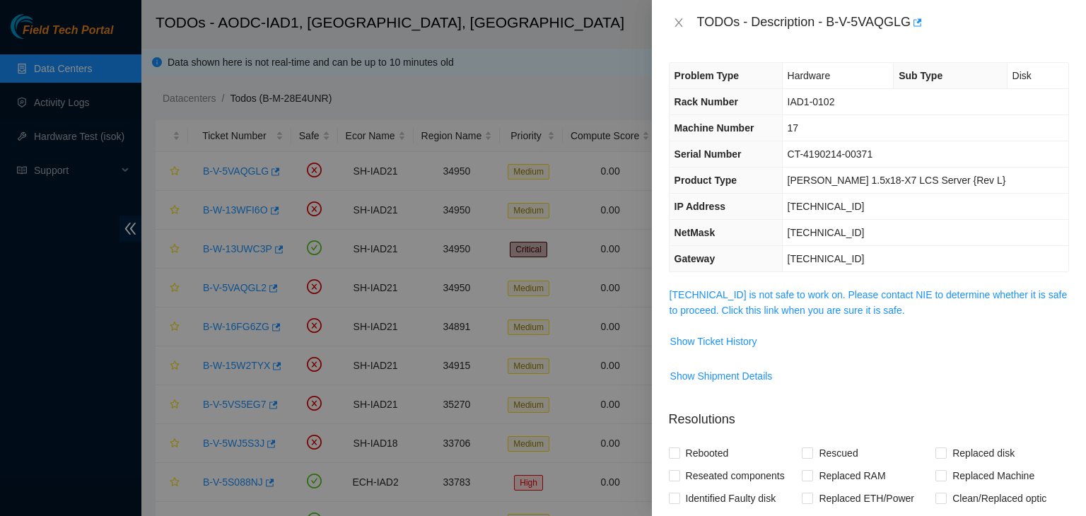
click at [846, 291] on link "[TECHNICAL_ID] is not safe to work on. Please contact NIE to determine whether …" at bounding box center [869, 302] width 398 height 27
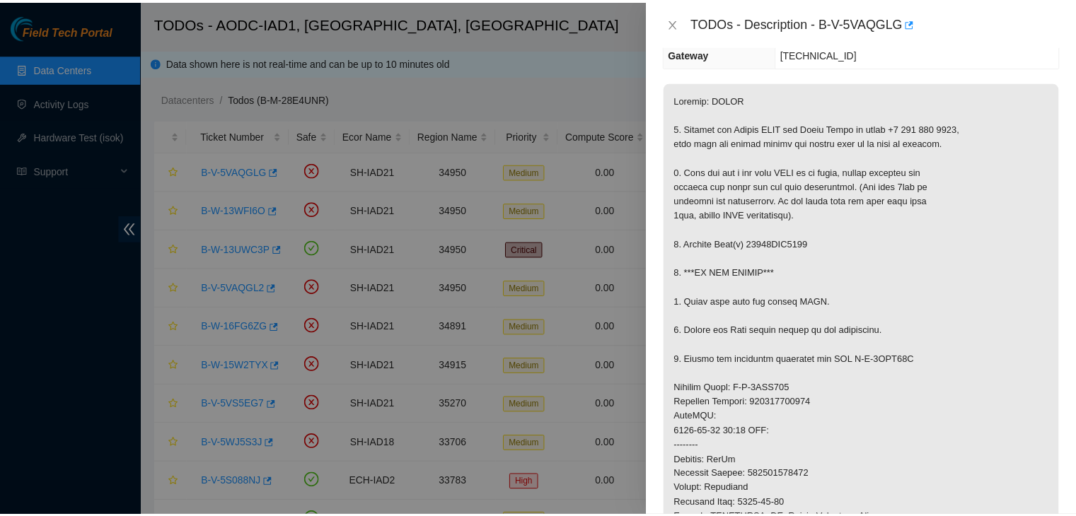
scroll to position [206, 0]
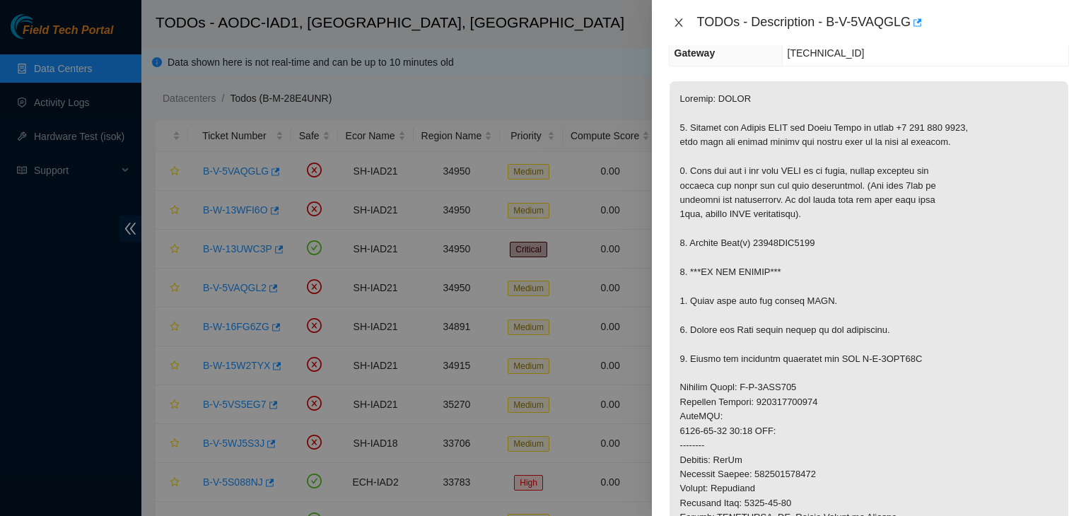
click at [675, 25] on icon "close" at bounding box center [678, 22] width 11 height 11
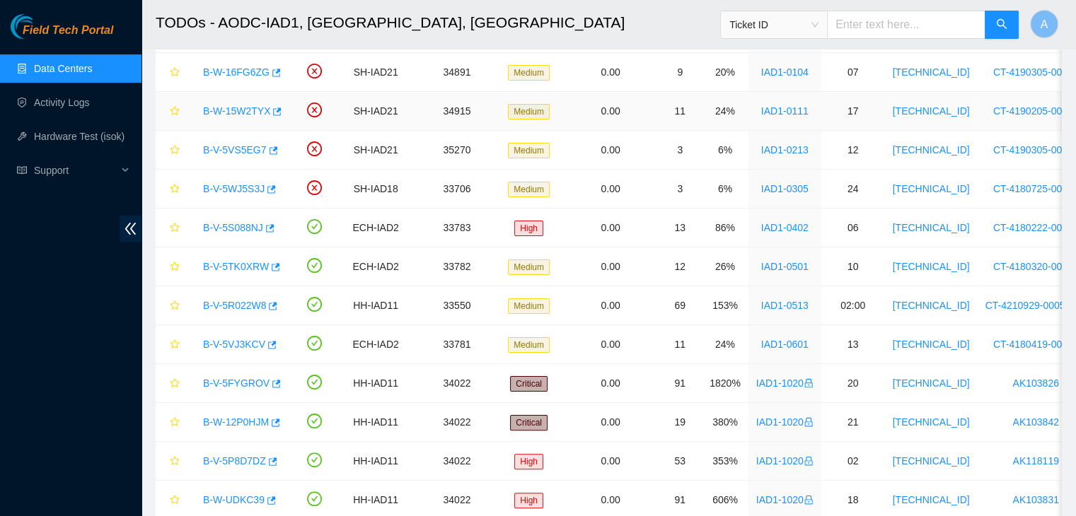
scroll to position [271, 0]
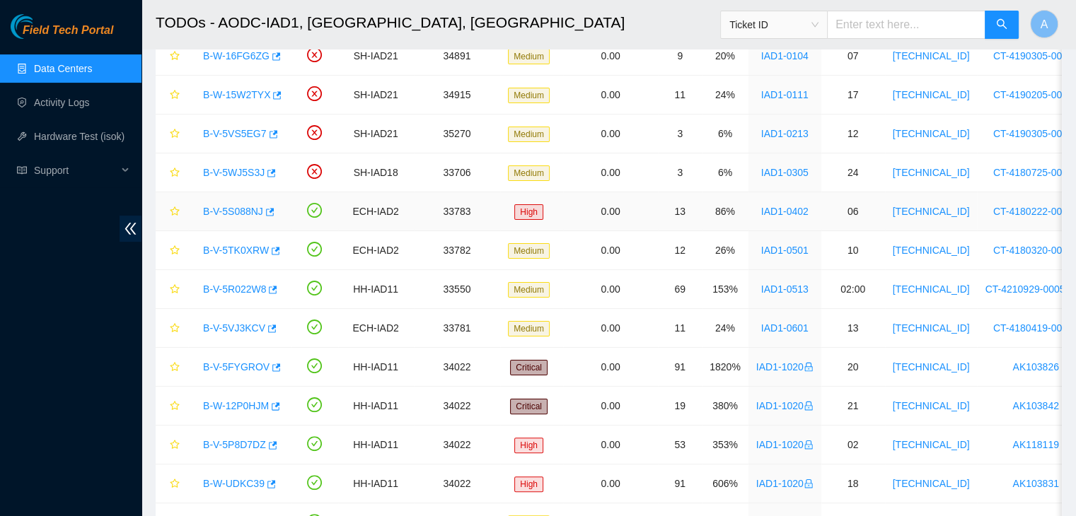
click at [236, 210] on link "B-V-5S088NJ" at bounding box center [233, 211] width 60 height 11
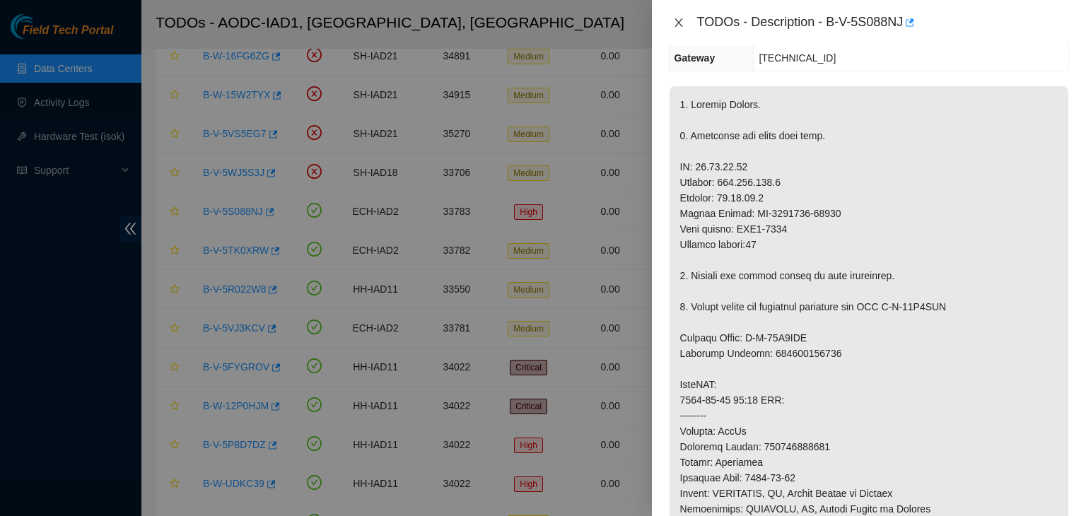
click at [676, 21] on icon "close" at bounding box center [679, 22] width 8 height 8
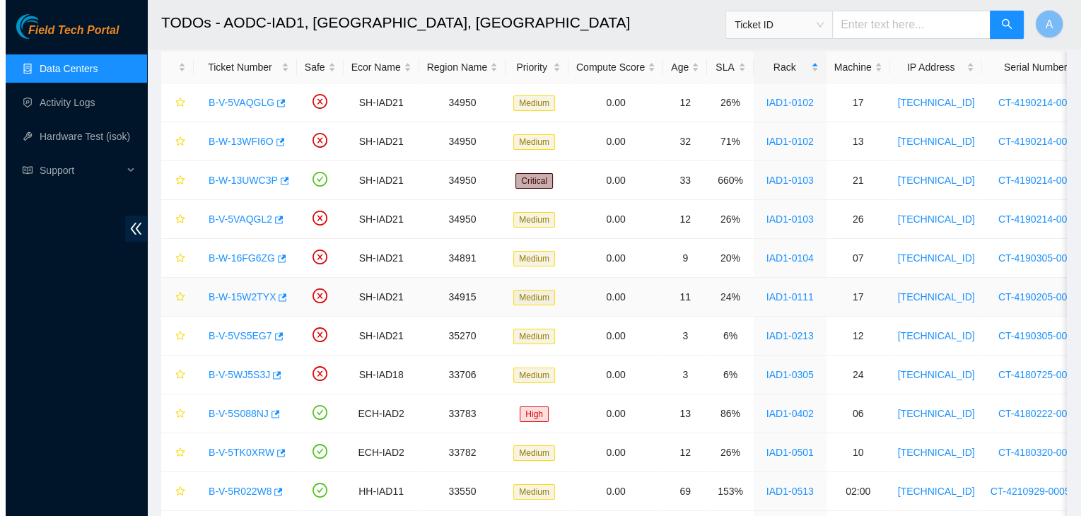
scroll to position [65, 0]
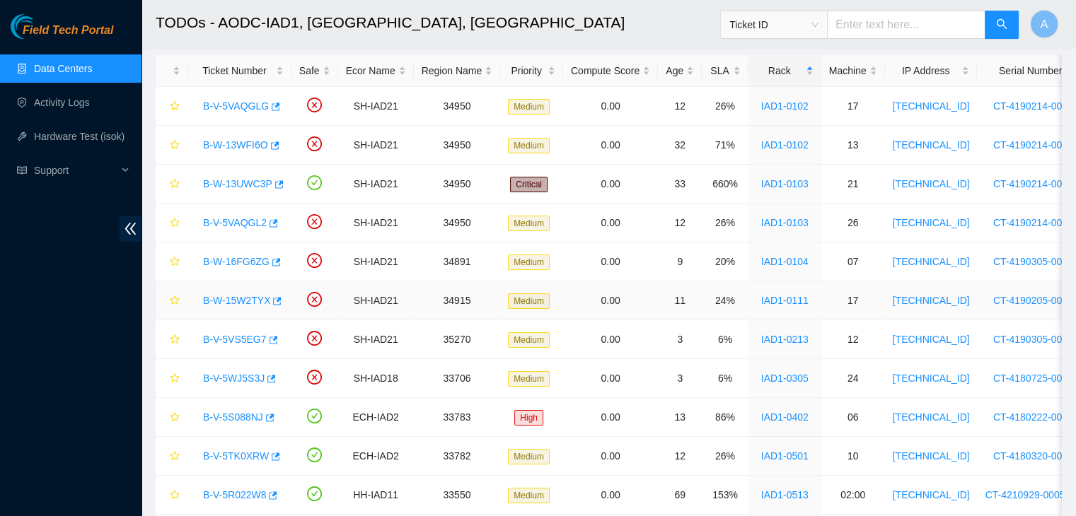
click at [227, 296] on link "B-W-15W2TYX" at bounding box center [236, 300] width 67 height 11
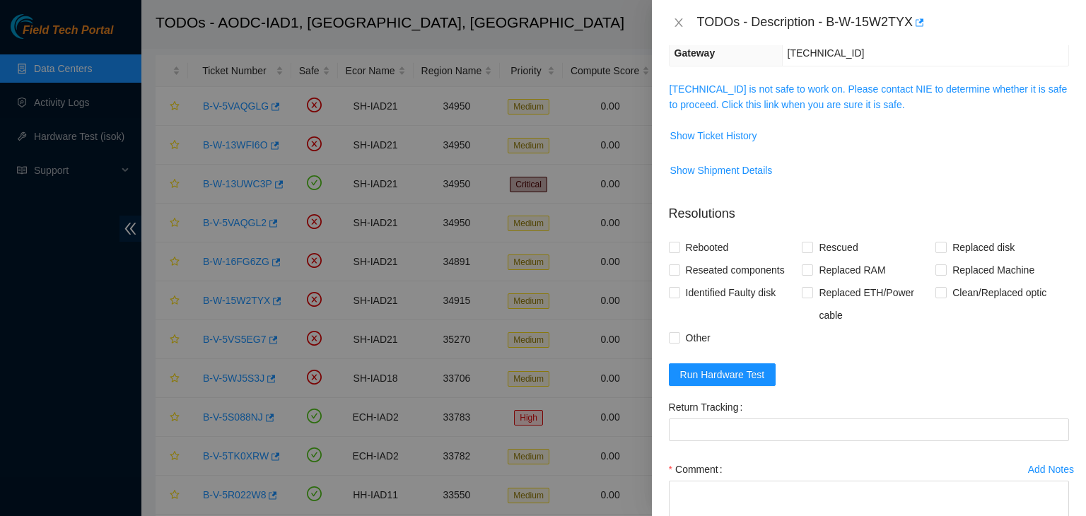
click at [887, 106] on link "[TECHNICAL_ID] is not safe to work on. Please contact NIE to determine whether …" at bounding box center [869, 96] width 398 height 27
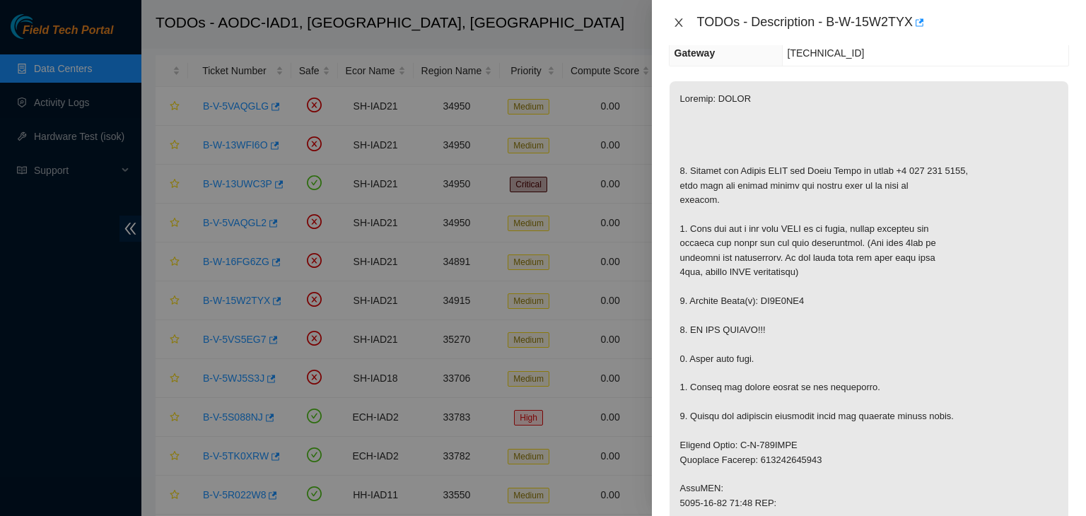
click at [680, 21] on icon "close" at bounding box center [678, 22] width 11 height 11
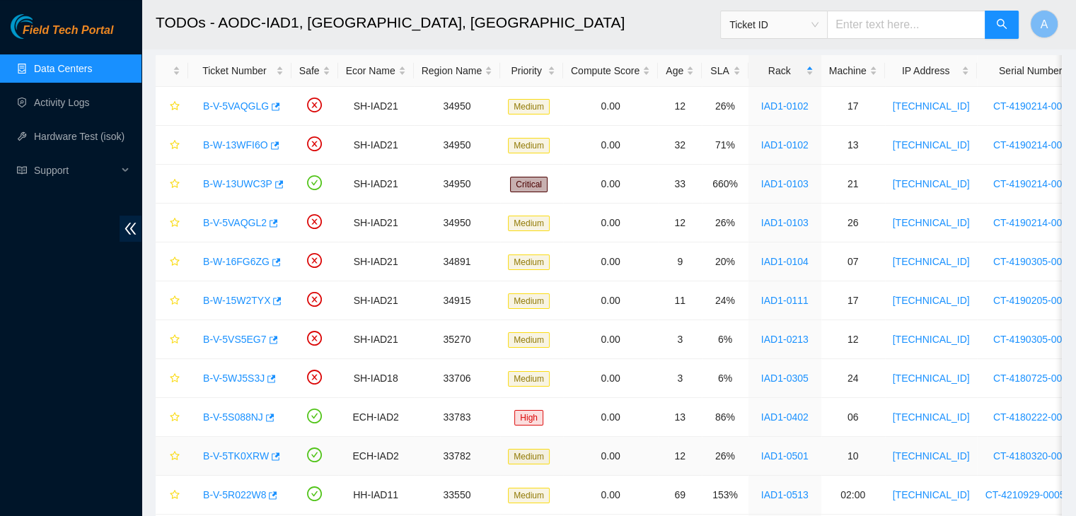
click at [246, 450] on link "B-V-5TK0XRW" at bounding box center [236, 455] width 66 height 11
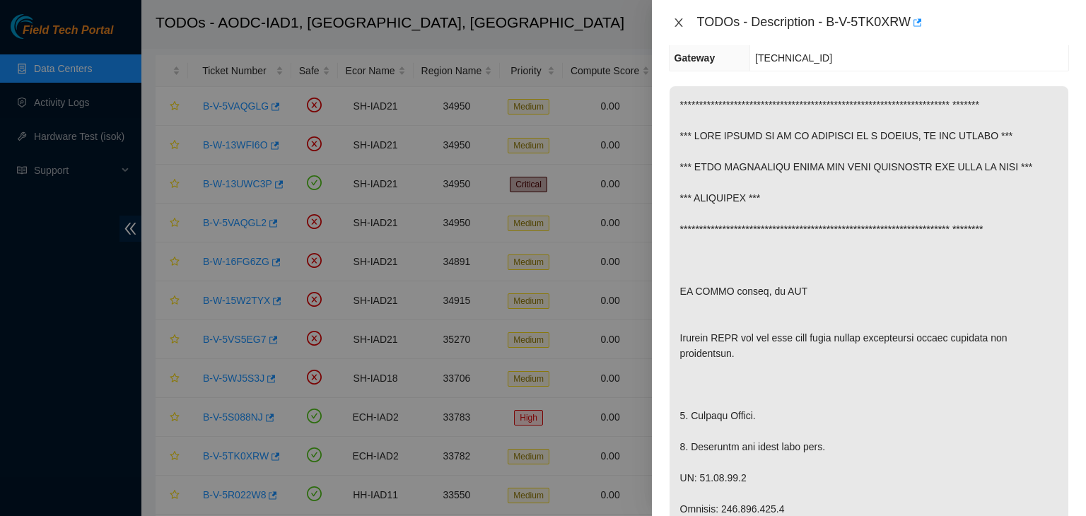
click at [670, 21] on button "Close" at bounding box center [679, 22] width 20 height 13
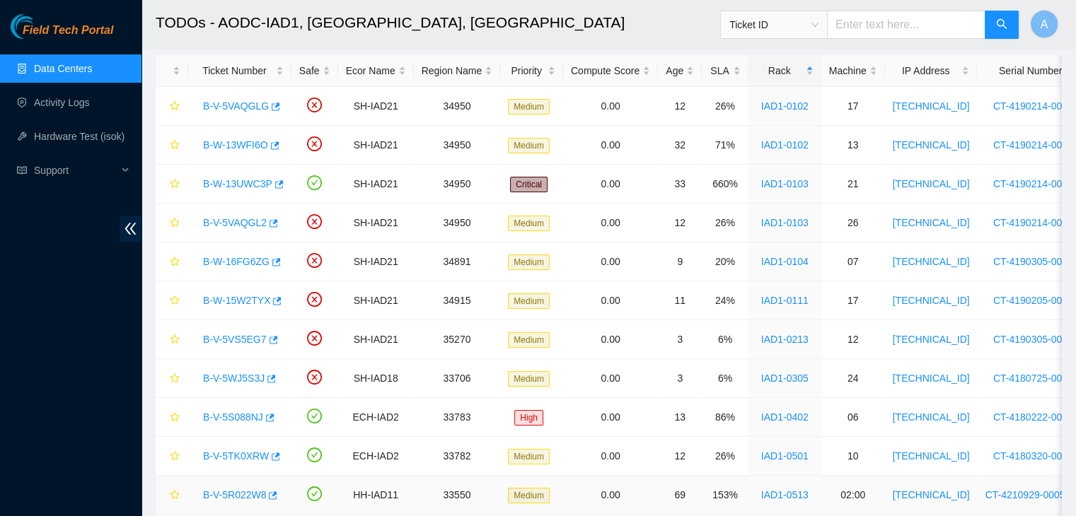
click at [233, 496] on link "B-V-5R022W8" at bounding box center [234, 494] width 63 height 11
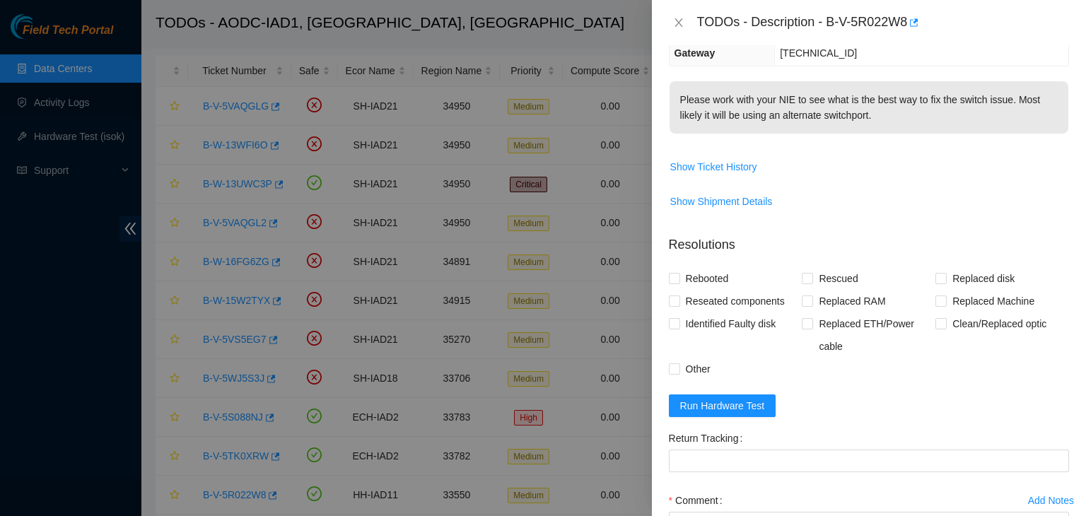
scroll to position [0, 0]
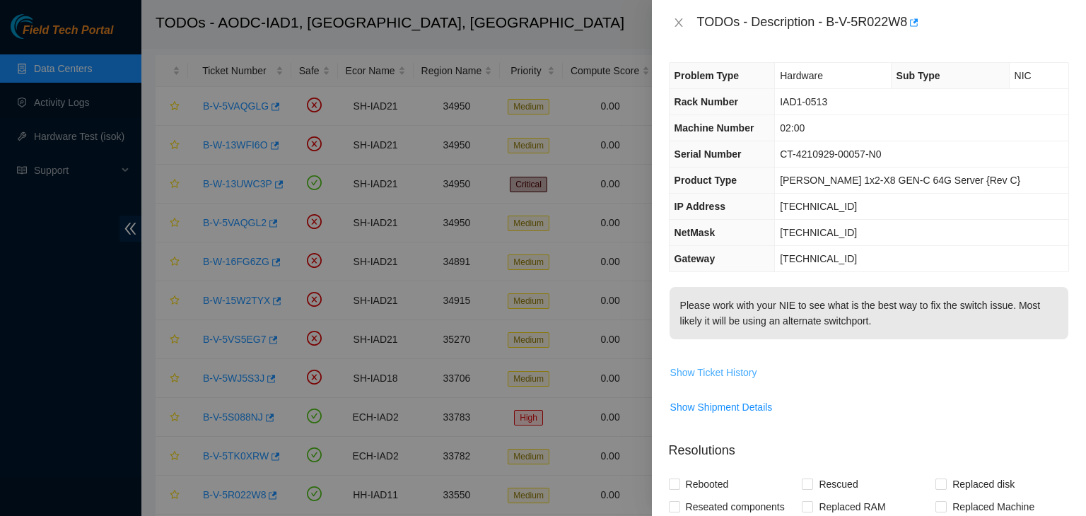
click at [693, 376] on span "Show Ticket History" at bounding box center [713, 373] width 87 height 16
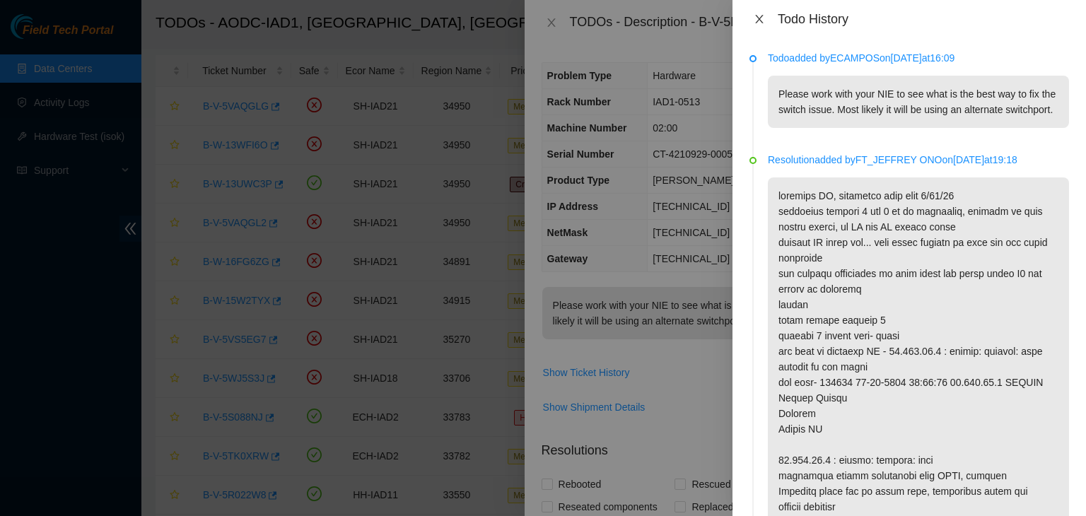
click at [766, 19] on button "Close" at bounding box center [760, 19] width 20 height 13
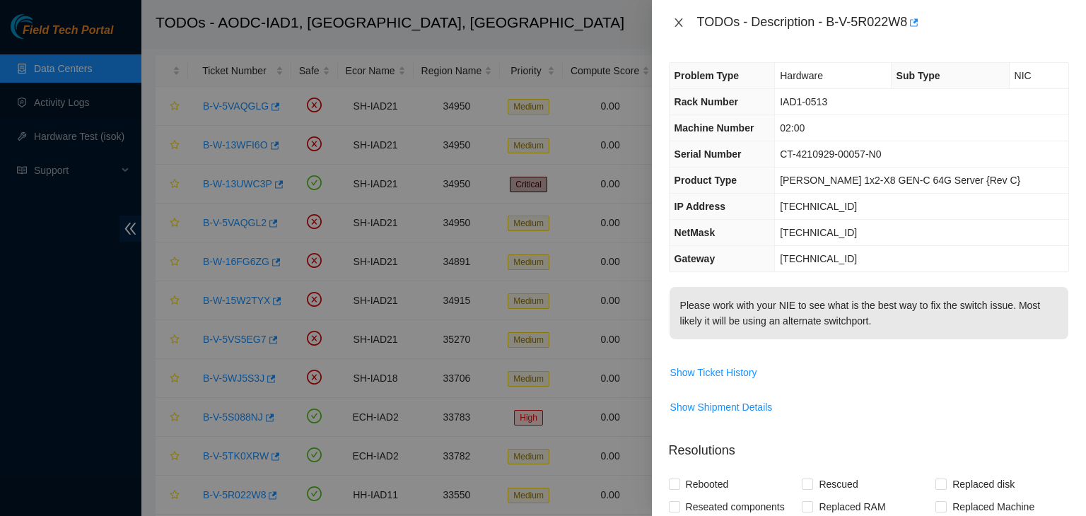
click at [682, 18] on icon "close" at bounding box center [678, 22] width 11 height 11
